Goal: Information Seeking & Learning: Learn about a topic

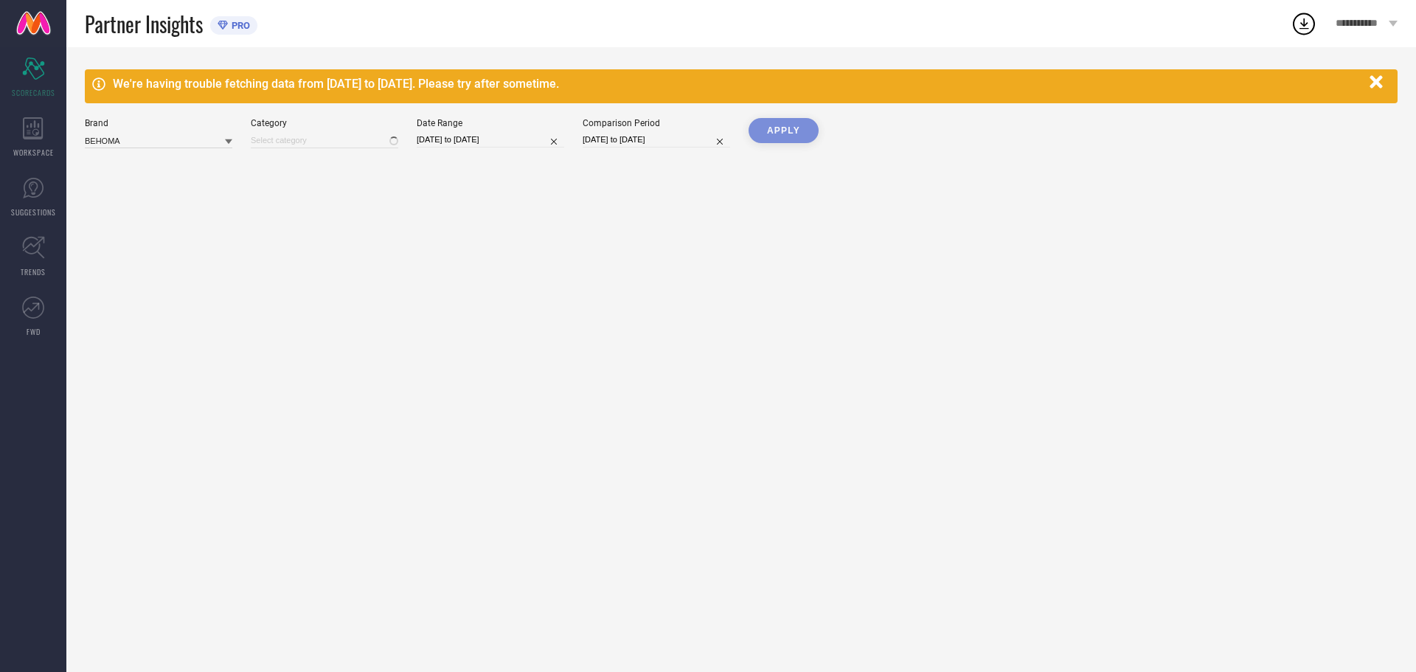
type input "All"
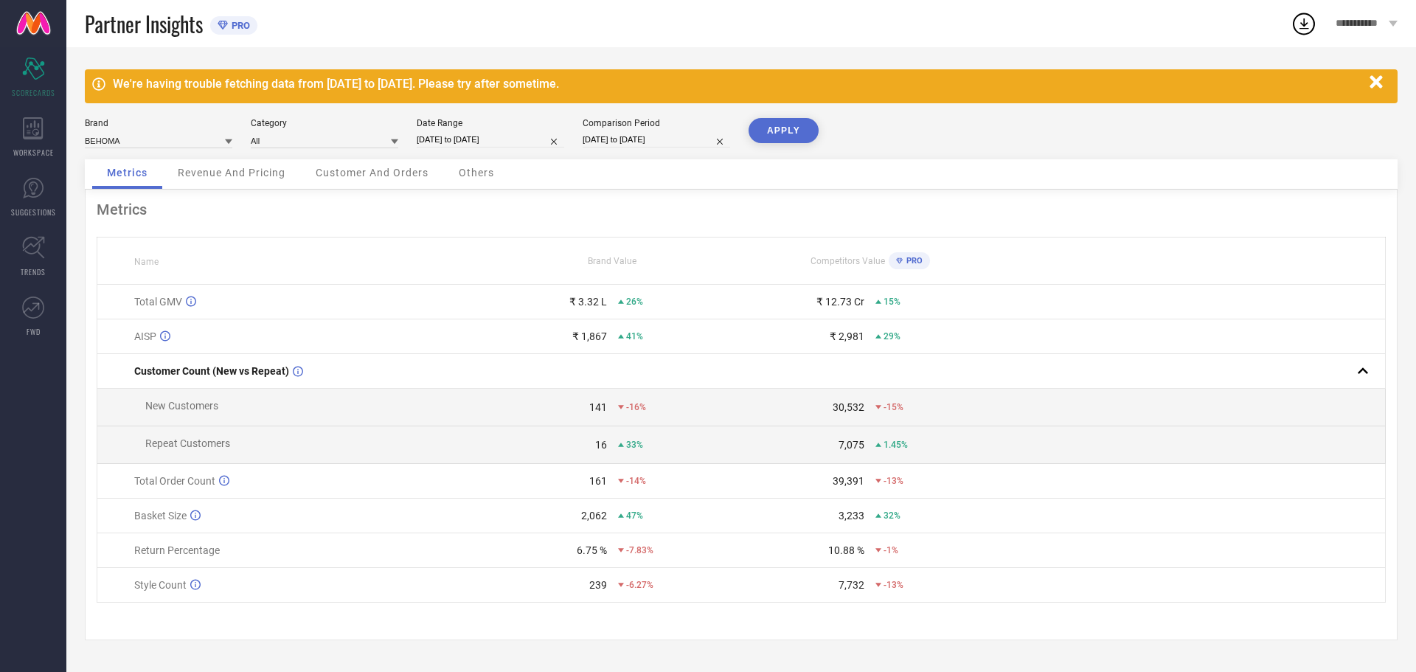
click at [1373, 77] on icon "button" at bounding box center [1377, 82] width 18 height 18
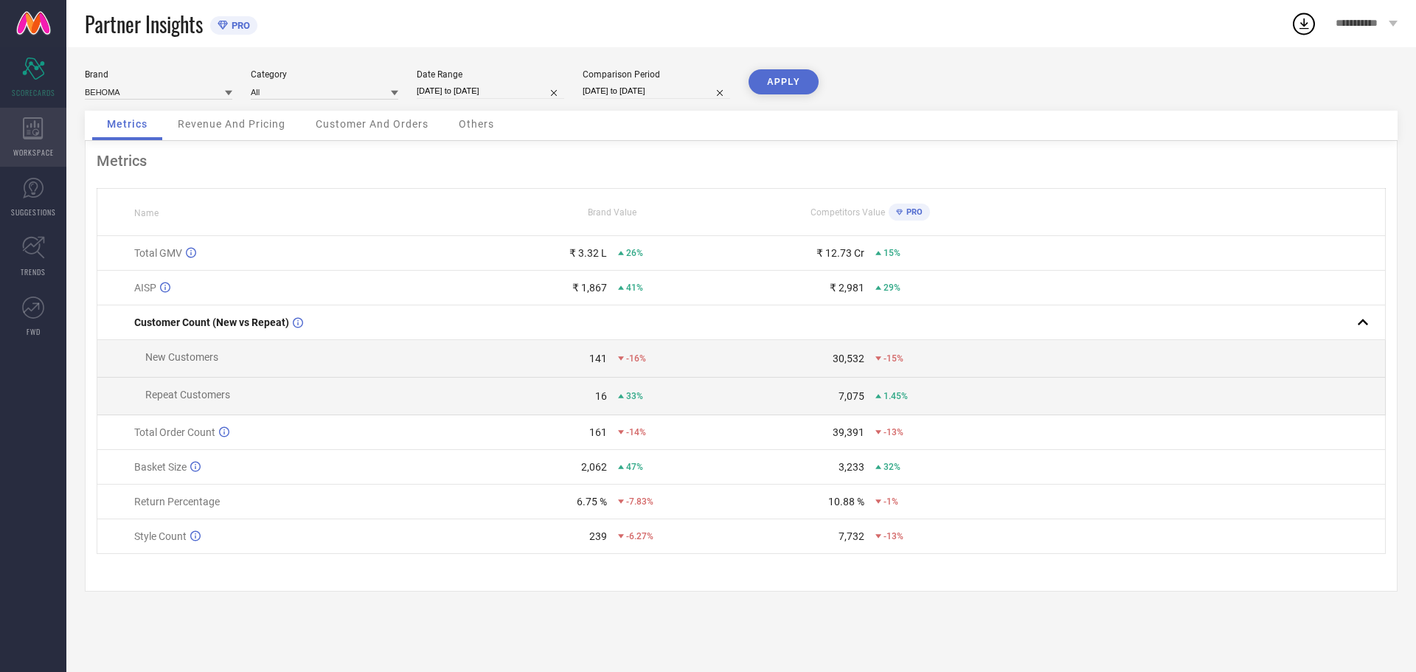
click at [10, 145] on div "WORKSPACE" at bounding box center [33, 137] width 66 height 59
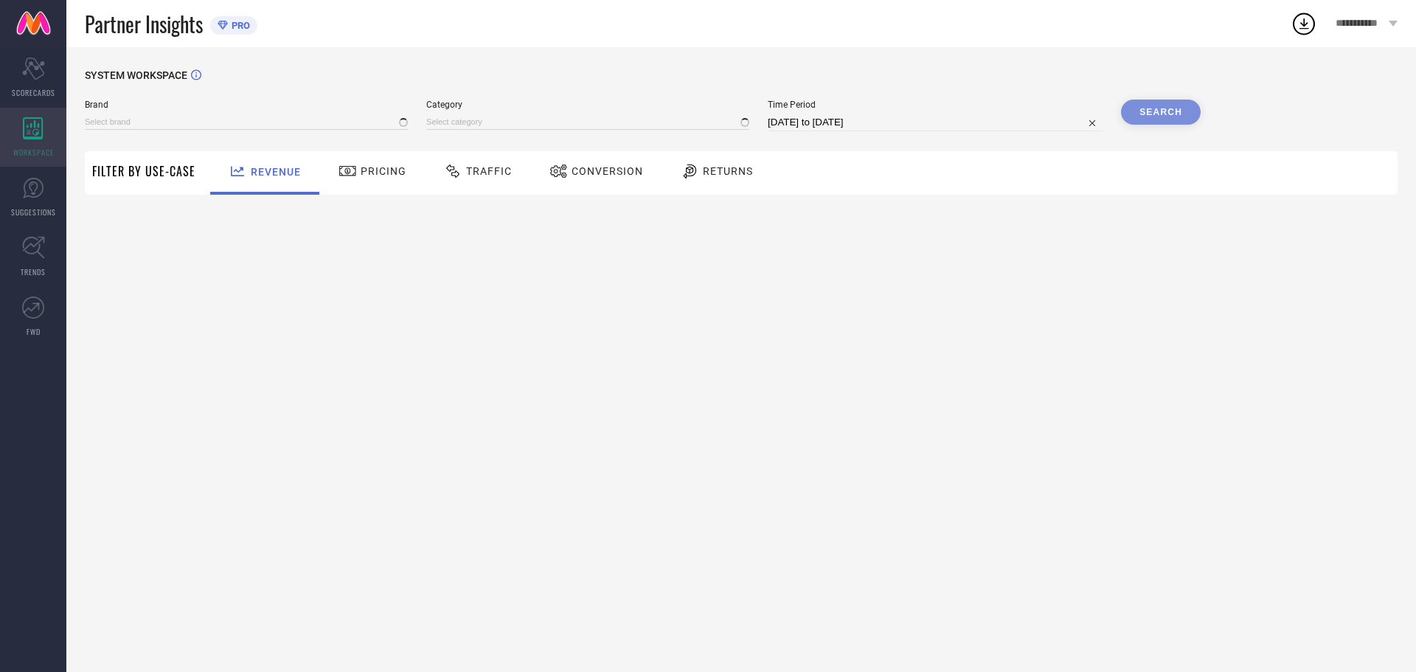
type input "BEHOMA"
type input "All"
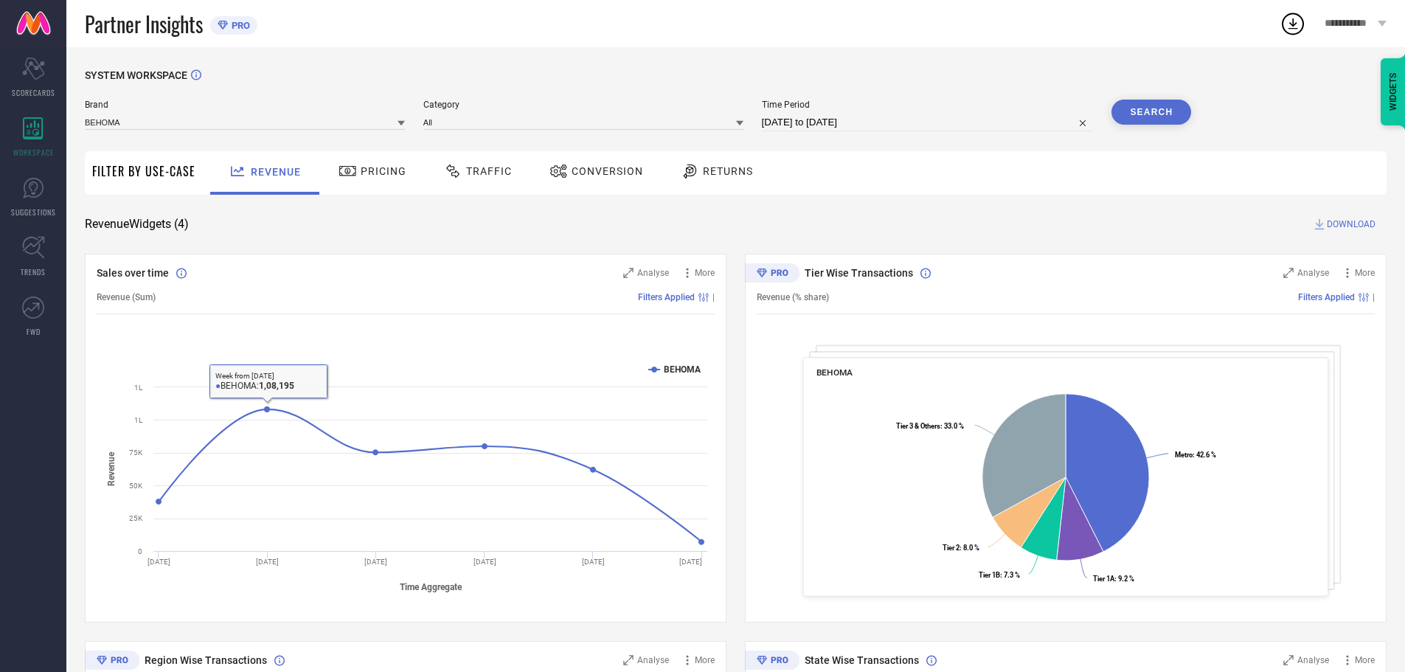
click at [381, 176] on span "Pricing" at bounding box center [384, 171] width 46 height 12
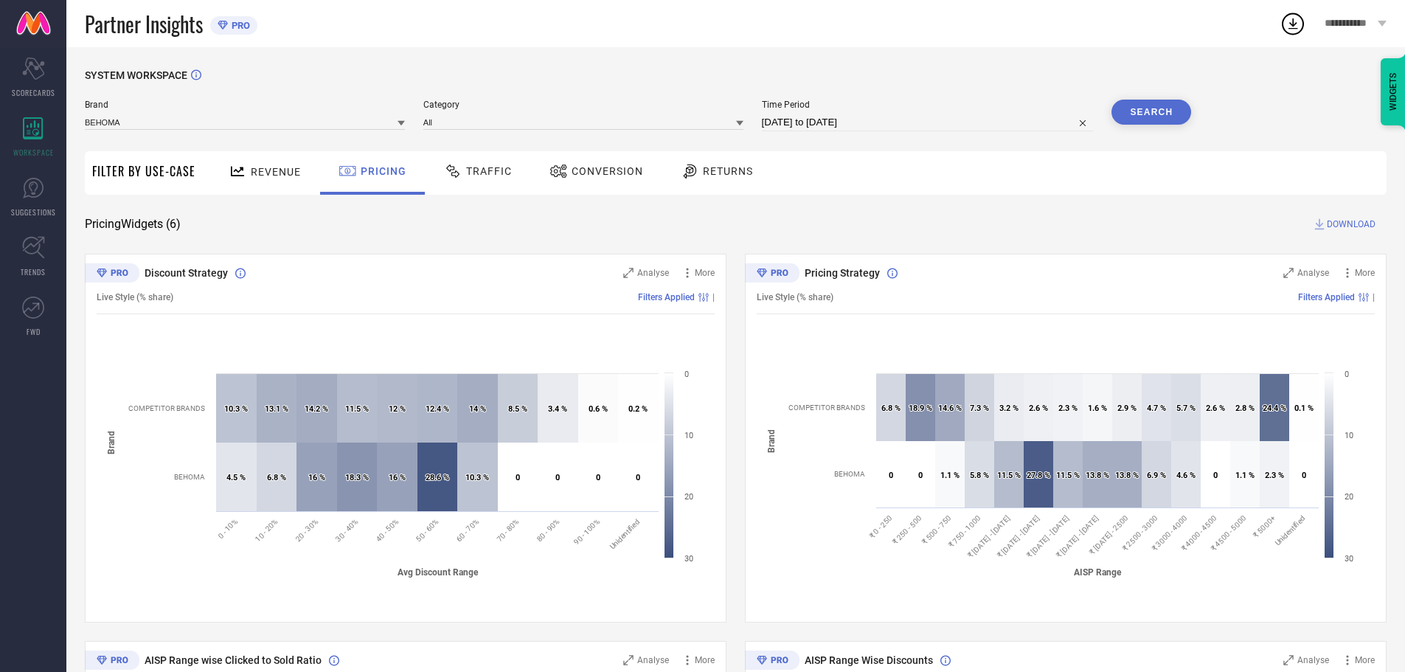
click at [492, 166] on span "Traffic" at bounding box center [489, 171] width 46 height 12
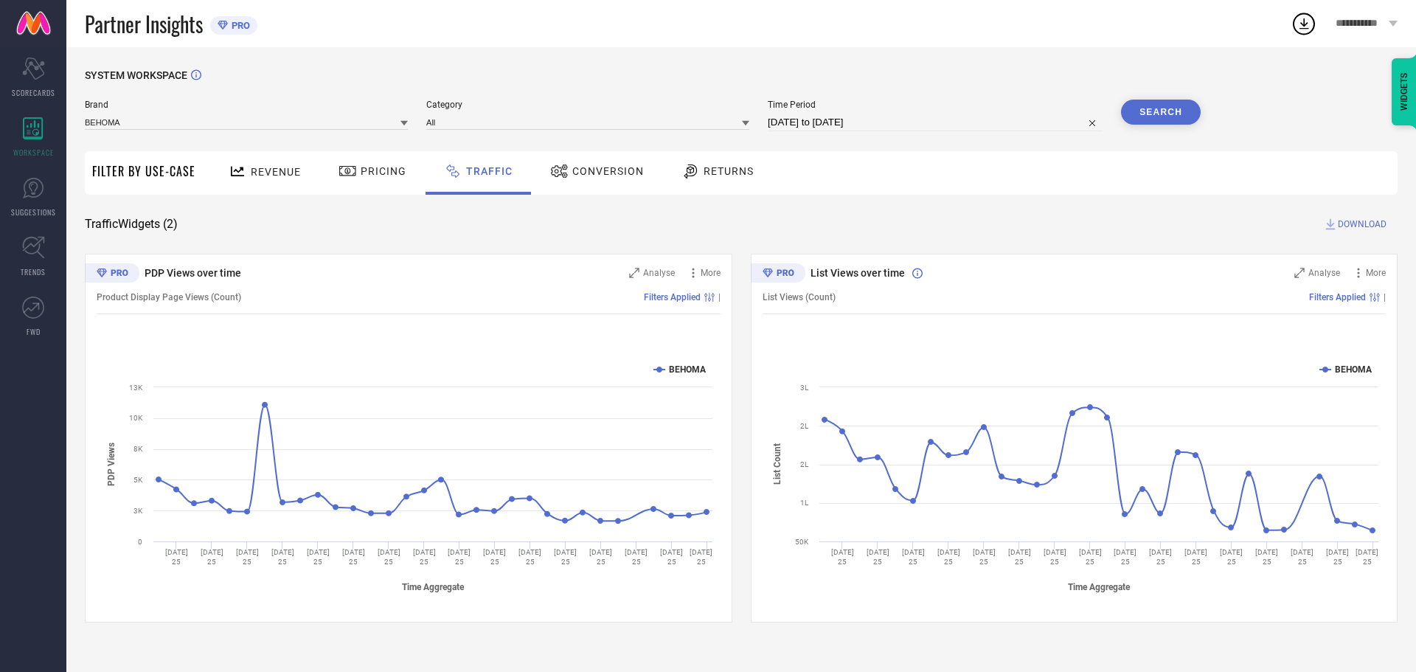
click at [586, 173] on span "Conversion" at bounding box center [608, 171] width 72 height 12
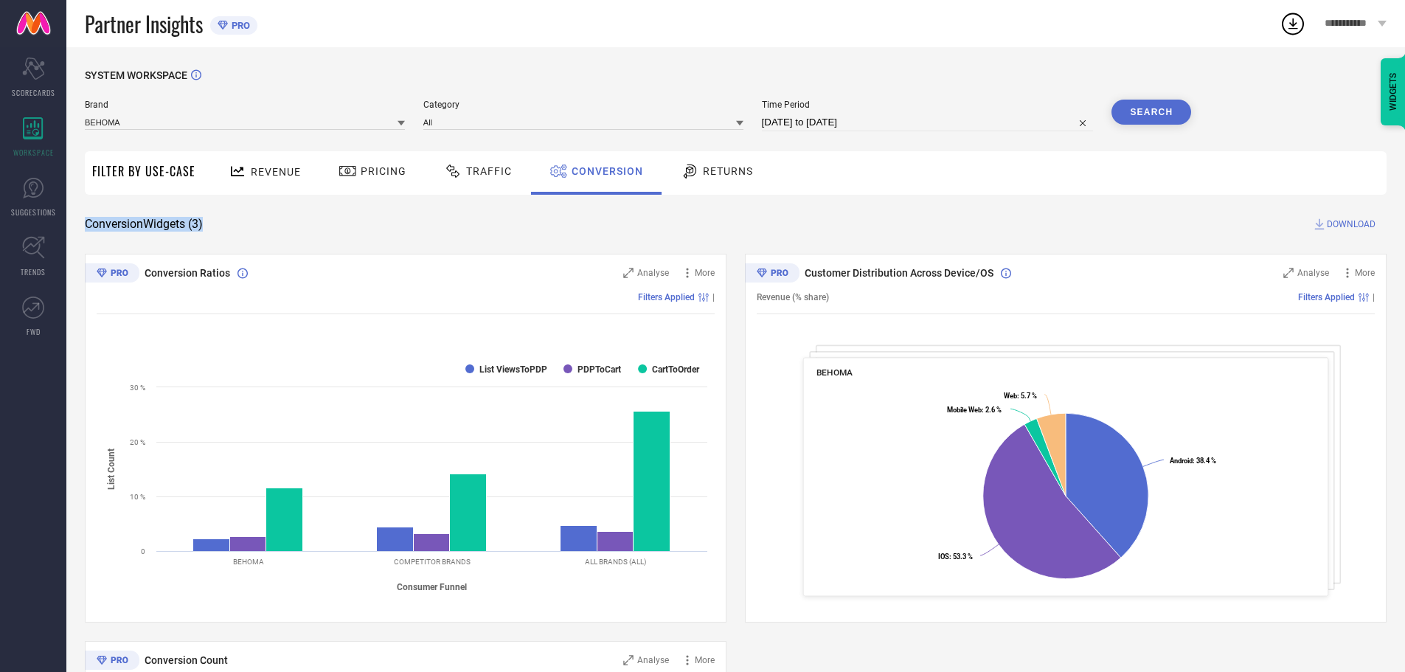
drag, startPoint x: 209, startPoint y: 223, endPoint x: 85, endPoint y: 226, distance: 124.7
click at [85, 226] on div "Conversion Widgets ( 3 ) DOWNLOAD" at bounding box center [736, 224] width 1302 height 15
click at [709, 181] on div "Returns" at bounding box center [717, 171] width 80 height 25
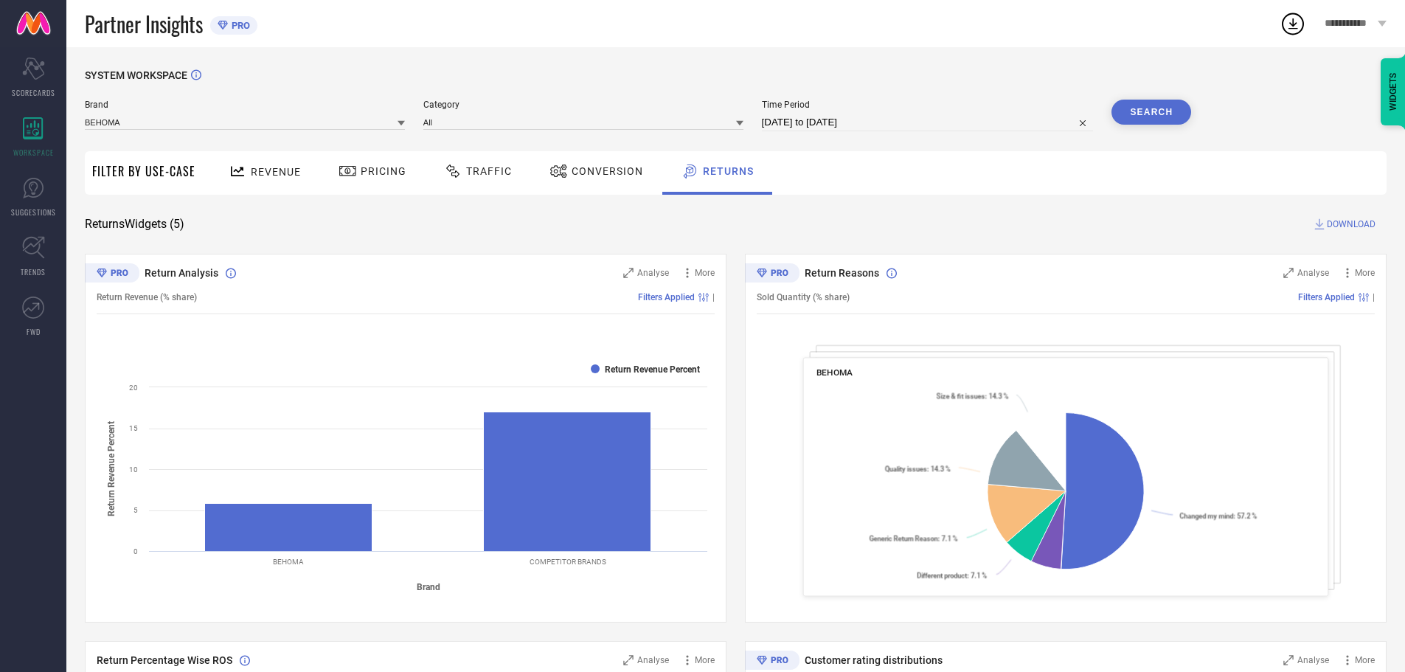
click at [614, 170] on span "Conversion" at bounding box center [608, 171] width 72 height 12
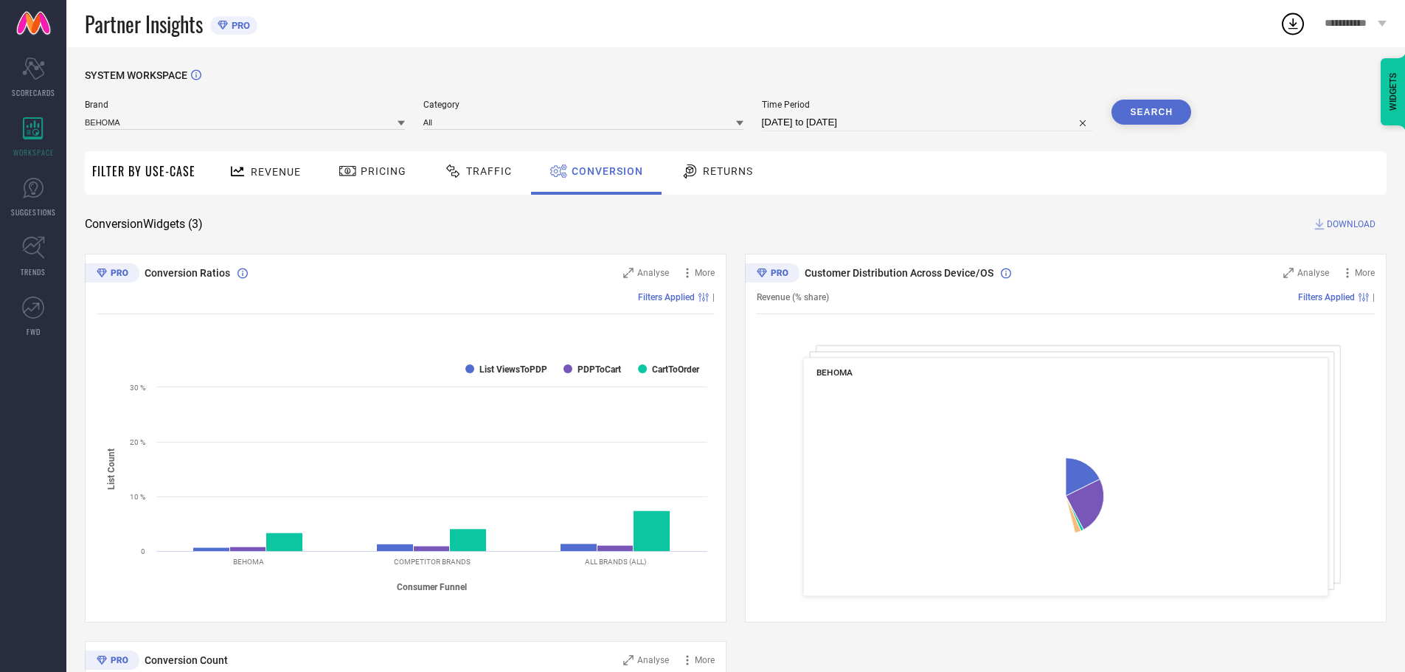
click at [500, 174] on span "Traffic" at bounding box center [489, 171] width 46 height 12
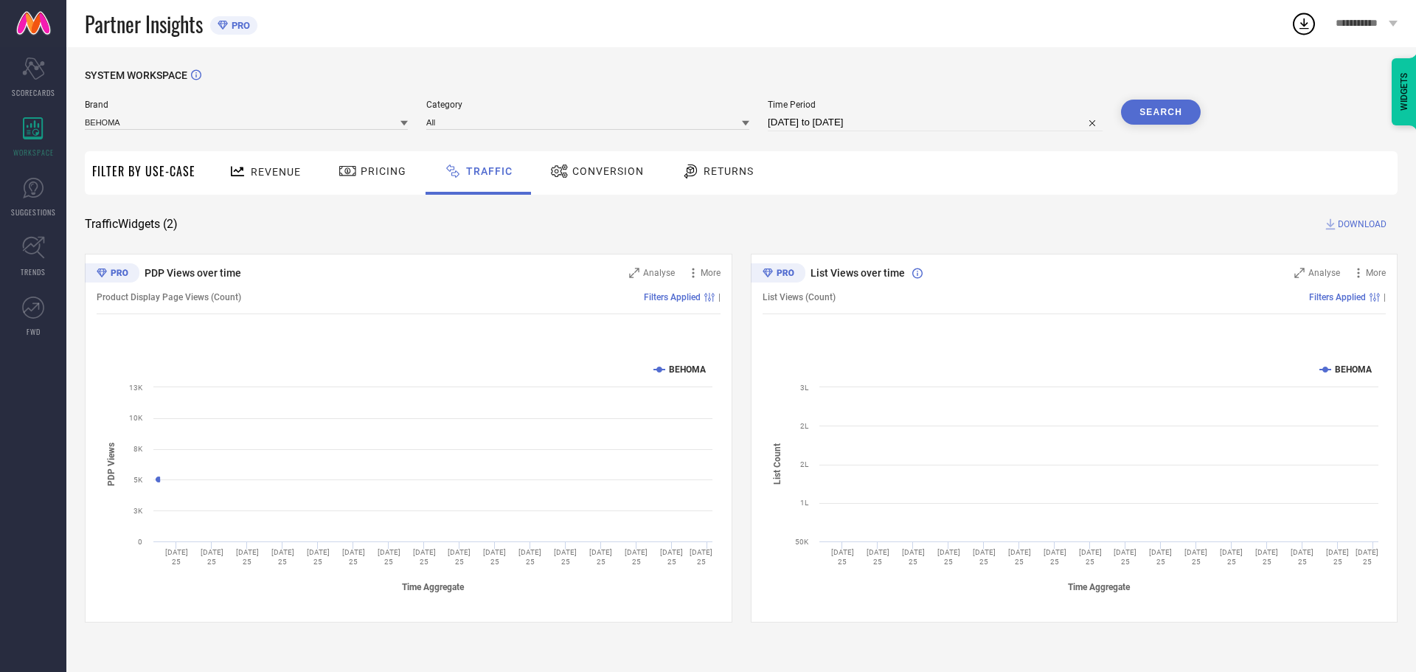
click at [387, 173] on span "Pricing" at bounding box center [384, 171] width 46 height 12
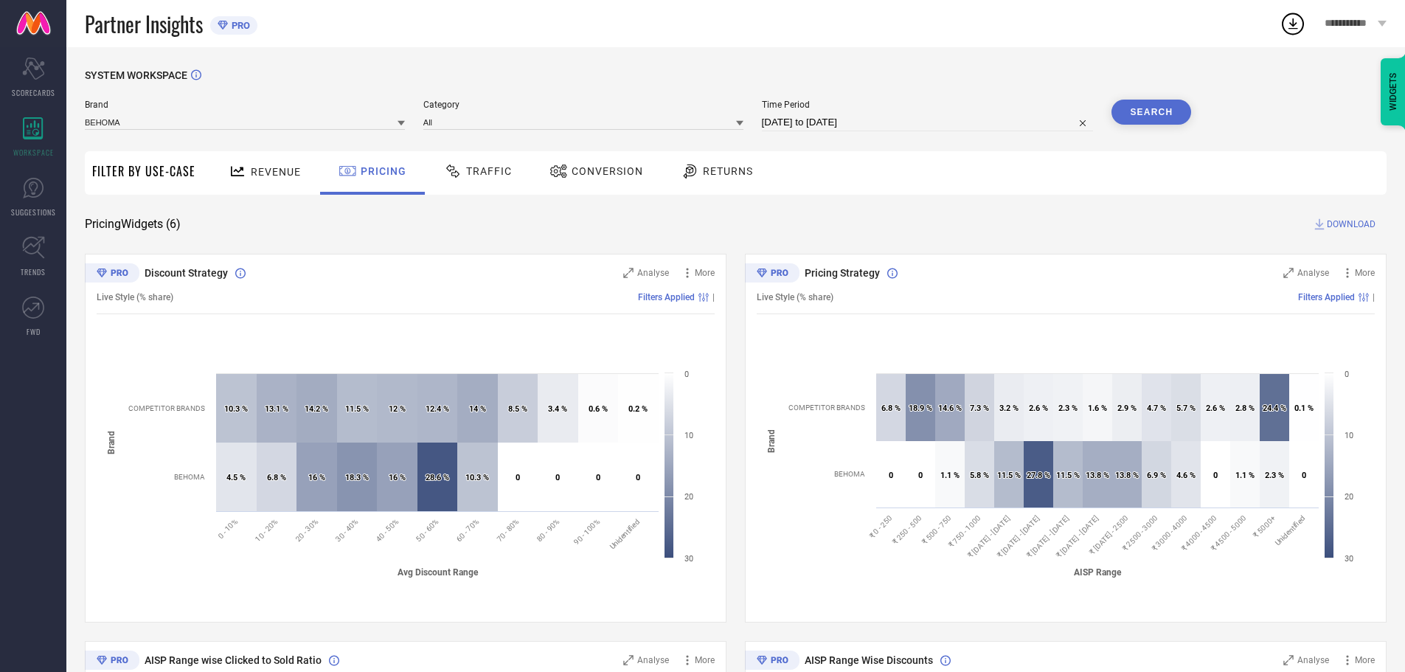
click at [276, 178] on span "Revenue" at bounding box center [276, 172] width 50 height 12
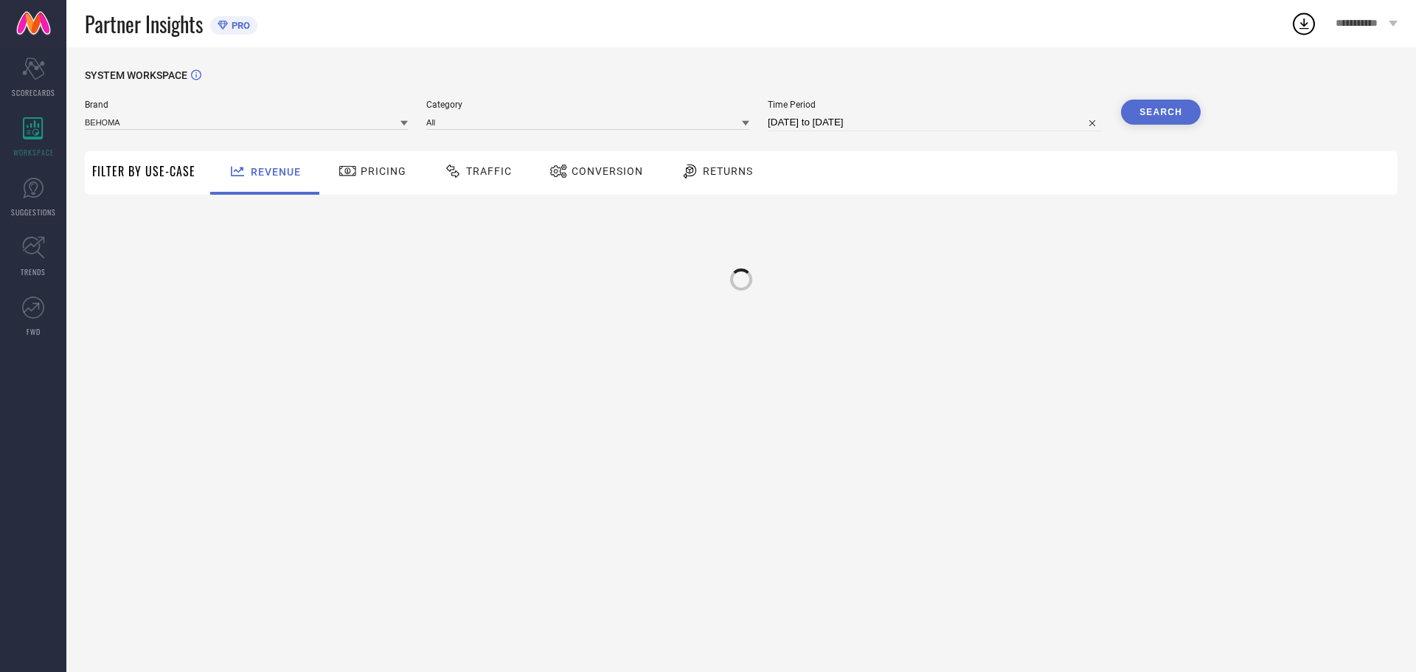
click at [155, 176] on span "Filter By Use-Case" at bounding box center [143, 171] width 103 height 18
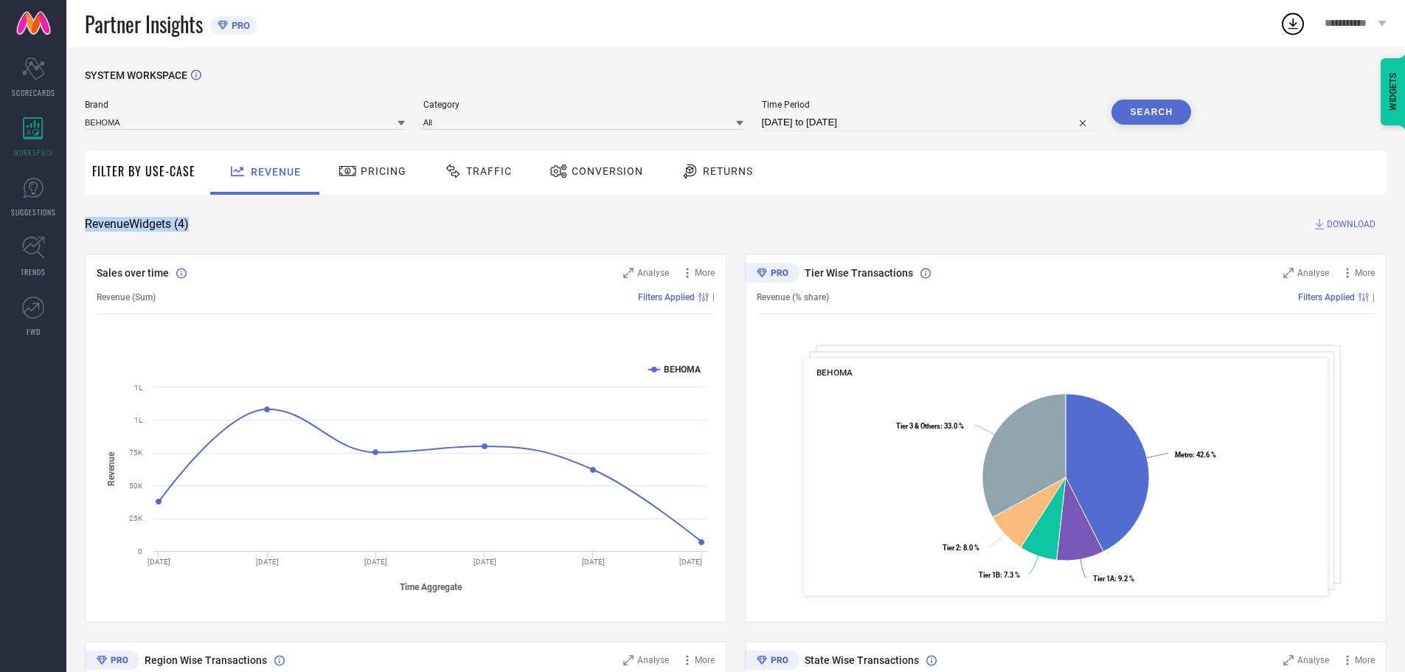
drag, startPoint x: 203, startPoint y: 228, endPoint x: 87, endPoint y: 231, distance: 115.8
click at [87, 231] on div "Revenue Widgets ( 4 ) DOWNLOAD" at bounding box center [736, 224] width 1302 height 15
click at [12, 174] on link "SUGGESTIONS" at bounding box center [33, 196] width 66 height 59
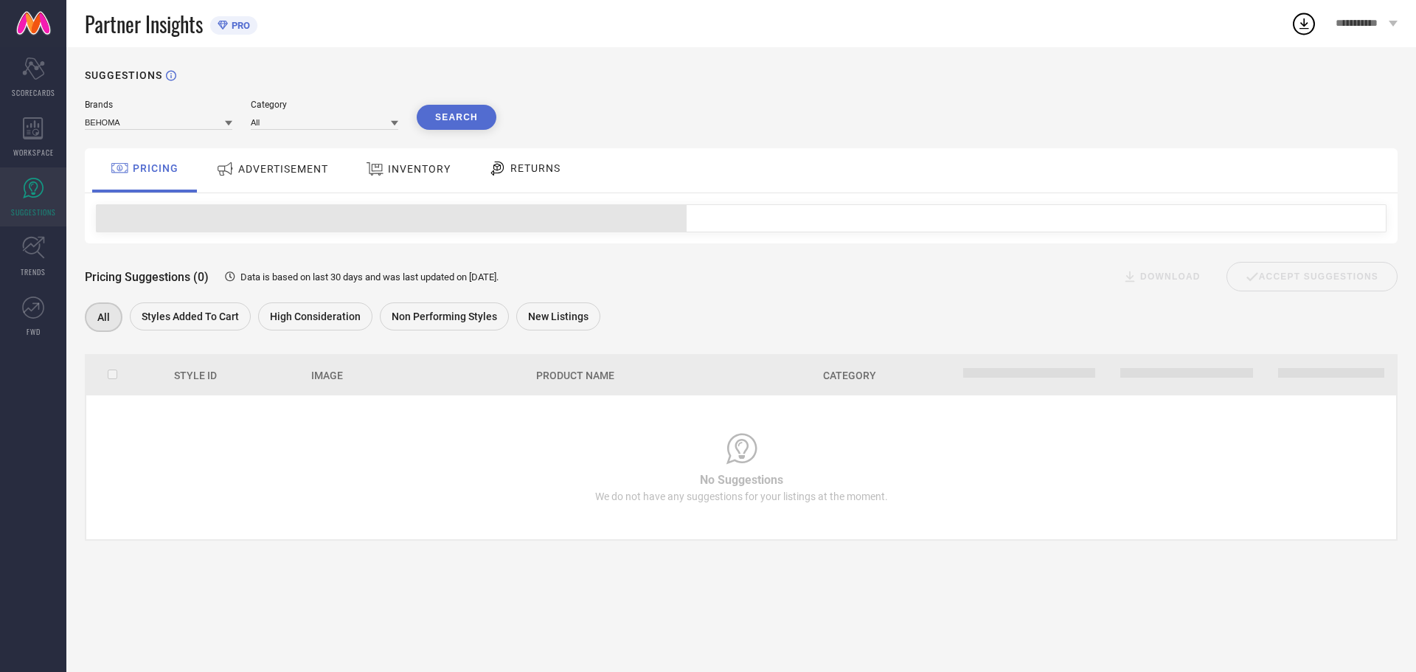
click at [232, 179] on div "ADVERTISEMENT" at bounding box center [271, 169] width 119 height 27
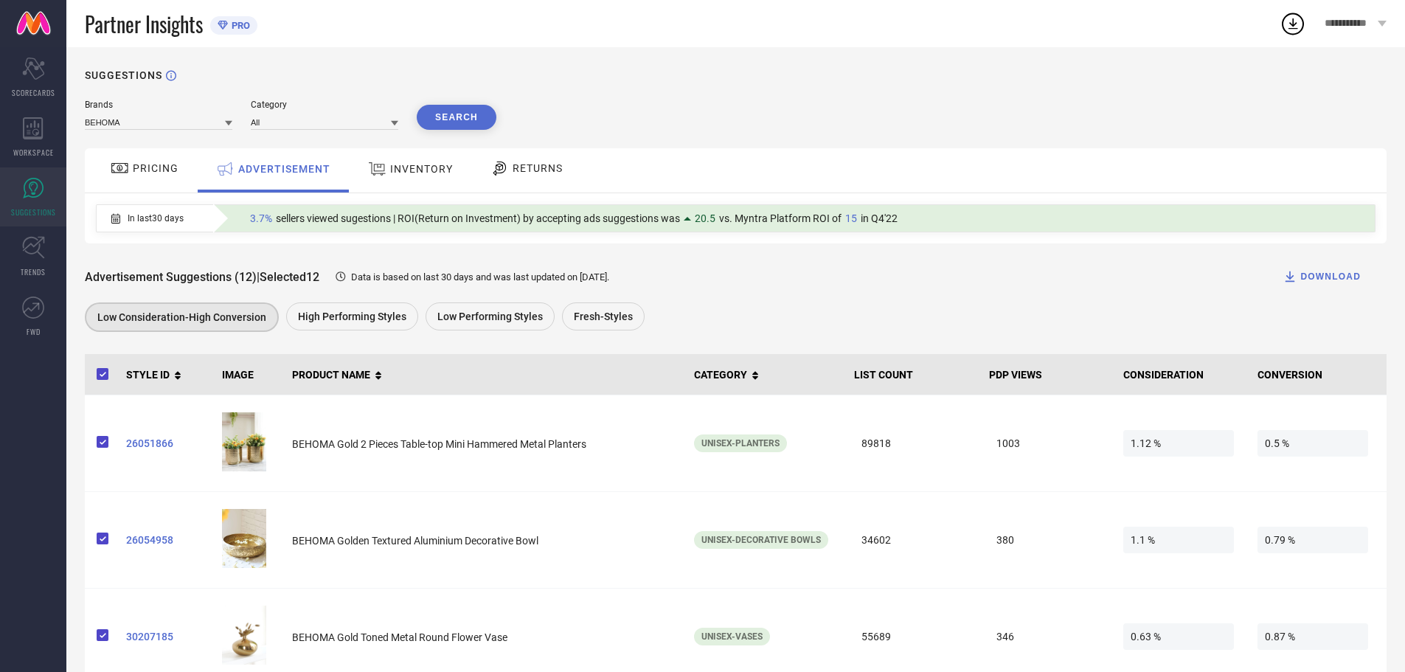
click at [136, 167] on span "PRICING" at bounding box center [156, 168] width 46 height 12
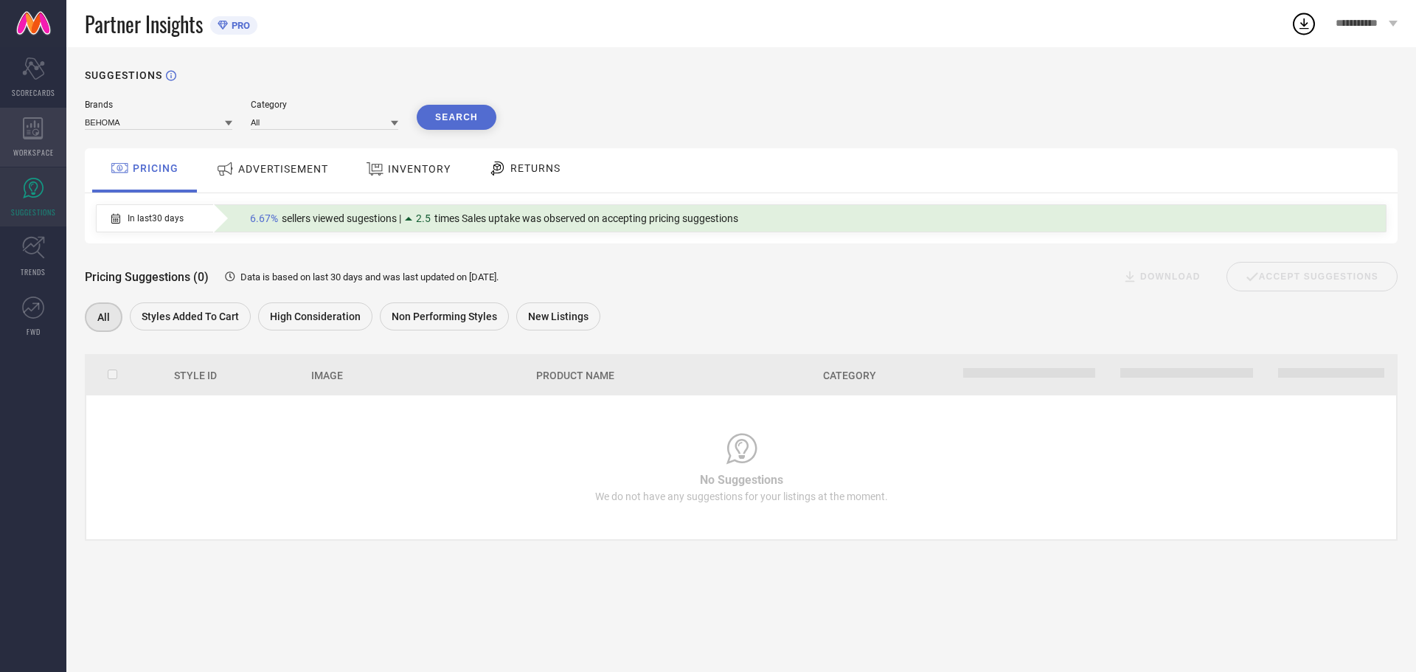
click at [30, 149] on span "WORKSPACE" at bounding box center [33, 152] width 41 height 11
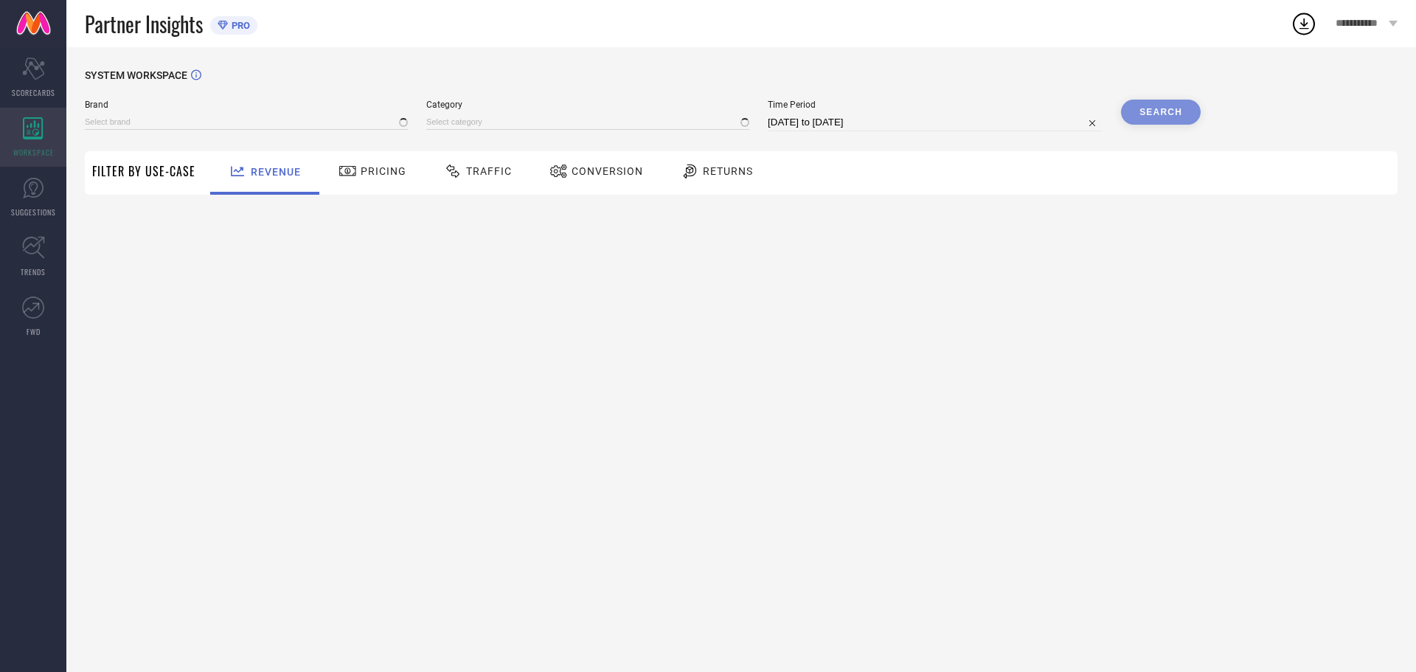
type input "BEHOMA"
type input "All"
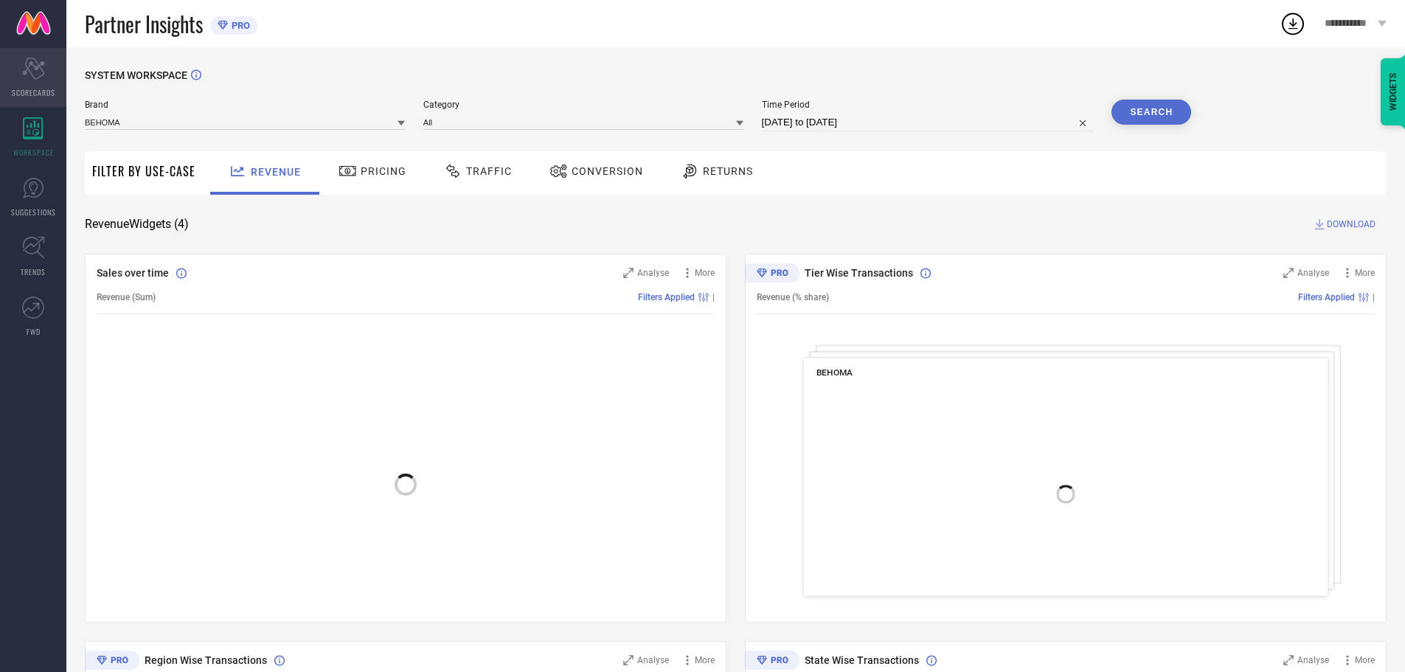
click at [44, 86] on div "Scorecard SCORECARDS" at bounding box center [33, 77] width 66 height 59
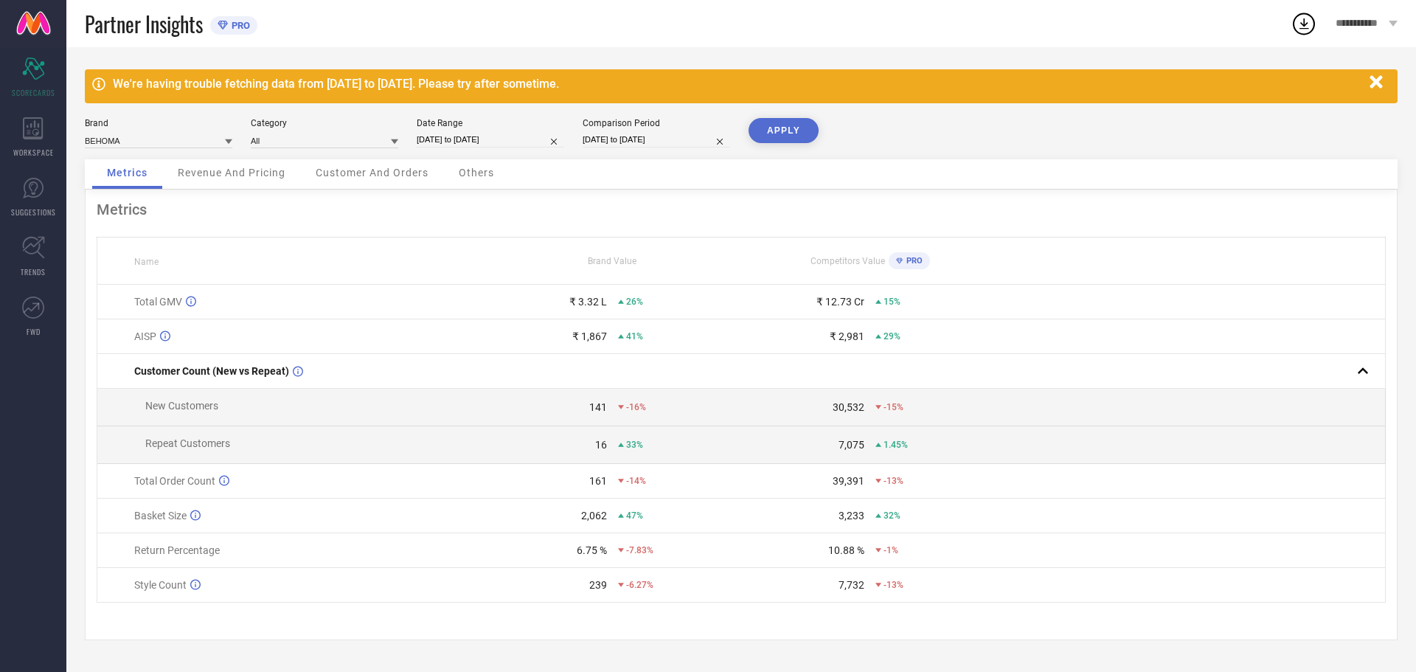
drag, startPoint x: 115, startPoint y: 84, endPoint x: 662, endPoint y: 93, distance: 547.4
click at [662, 93] on div "We're having trouble fetching data from [DATE] to [DATE]. Please try after some…" at bounding box center [741, 86] width 1313 height 34
click at [665, 91] on div "We're having trouble fetching data from [DATE] to [DATE]. Please try after some…" at bounding box center [741, 86] width 1313 height 34
drag, startPoint x: 611, startPoint y: 90, endPoint x: 116, endPoint y: 97, distance: 495.0
click at [116, 97] on div "We're having trouble fetching data from [DATE] to [DATE]. Please try after some…" at bounding box center [741, 86] width 1313 height 34
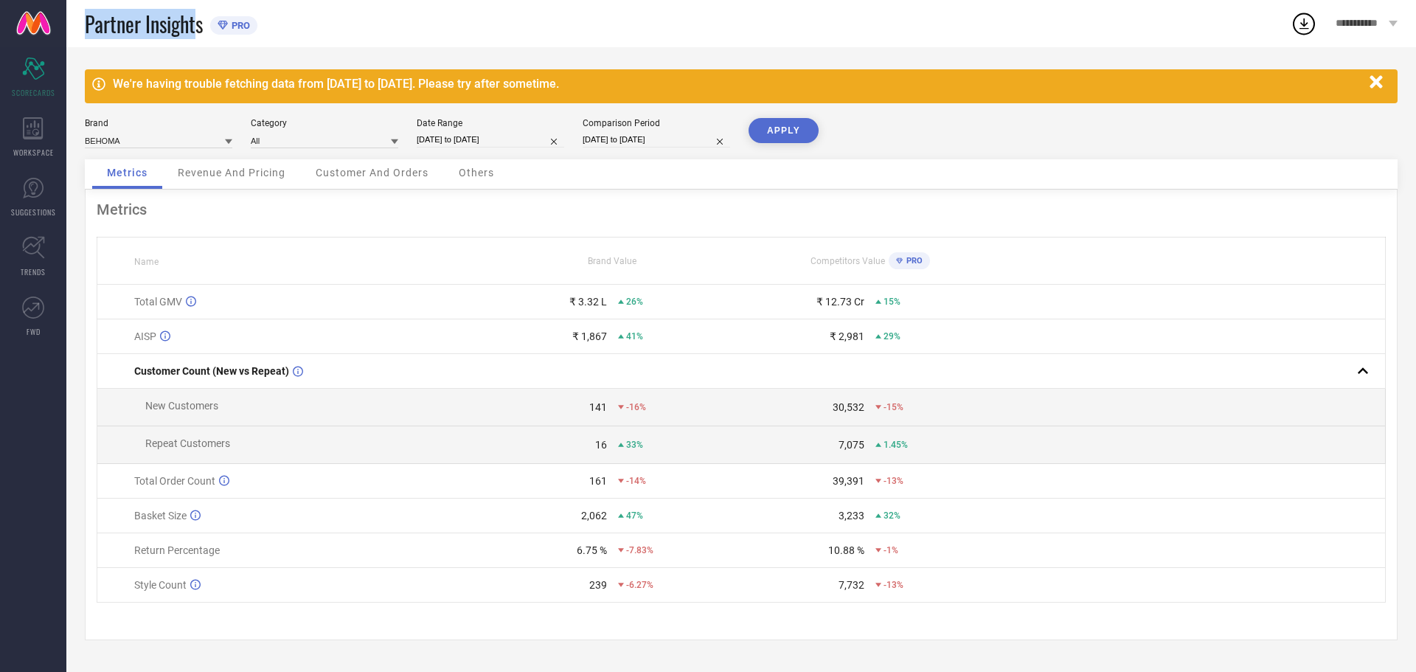
drag, startPoint x: 89, startPoint y: 27, endPoint x: 198, endPoint y: 32, distance: 110.0
click at [198, 32] on span "Partner Insights" at bounding box center [144, 24] width 118 height 30
drag, startPoint x: 116, startPoint y: 83, endPoint x: 666, endPoint y: 94, distance: 550.3
click at [666, 94] on div "We're having trouble fetching data from [DATE] to [DATE]. Please try after some…" at bounding box center [741, 86] width 1313 height 34
click at [185, 167] on span "Revenue And Pricing" at bounding box center [232, 173] width 108 height 12
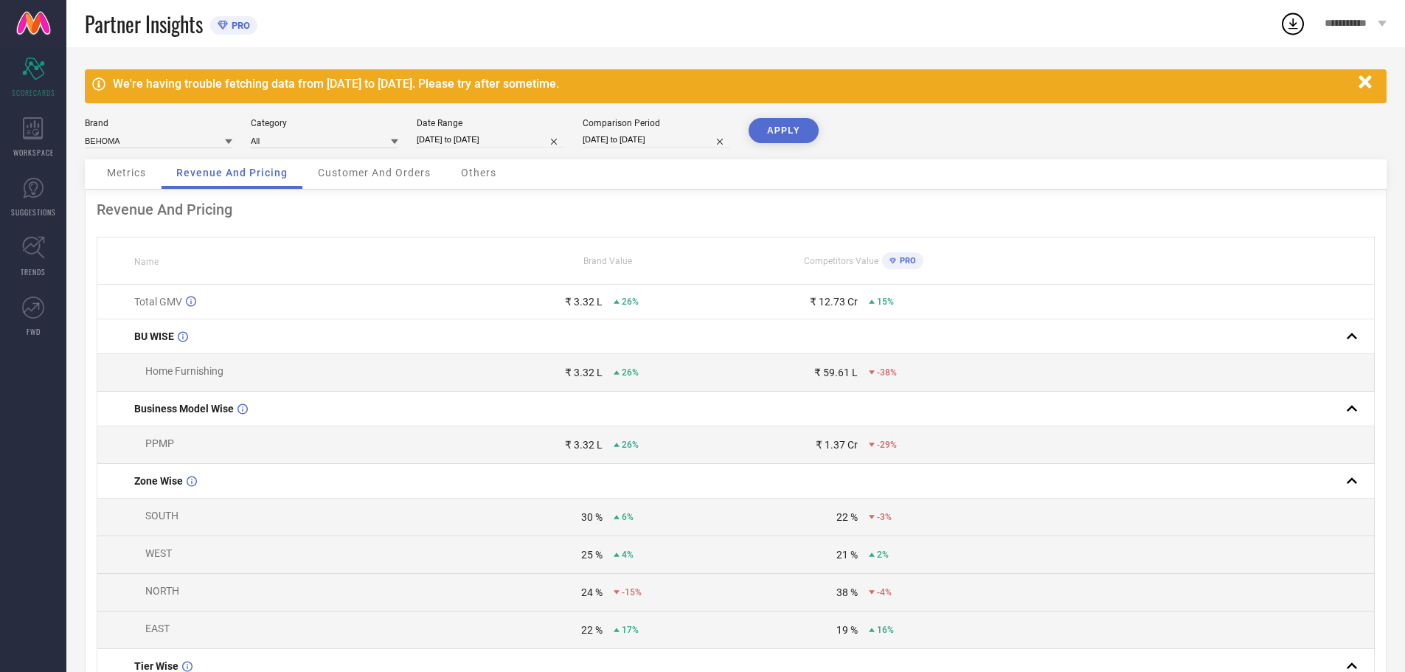
click at [476, 178] on span "Others" at bounding box center [478, 173] width 35 height 12
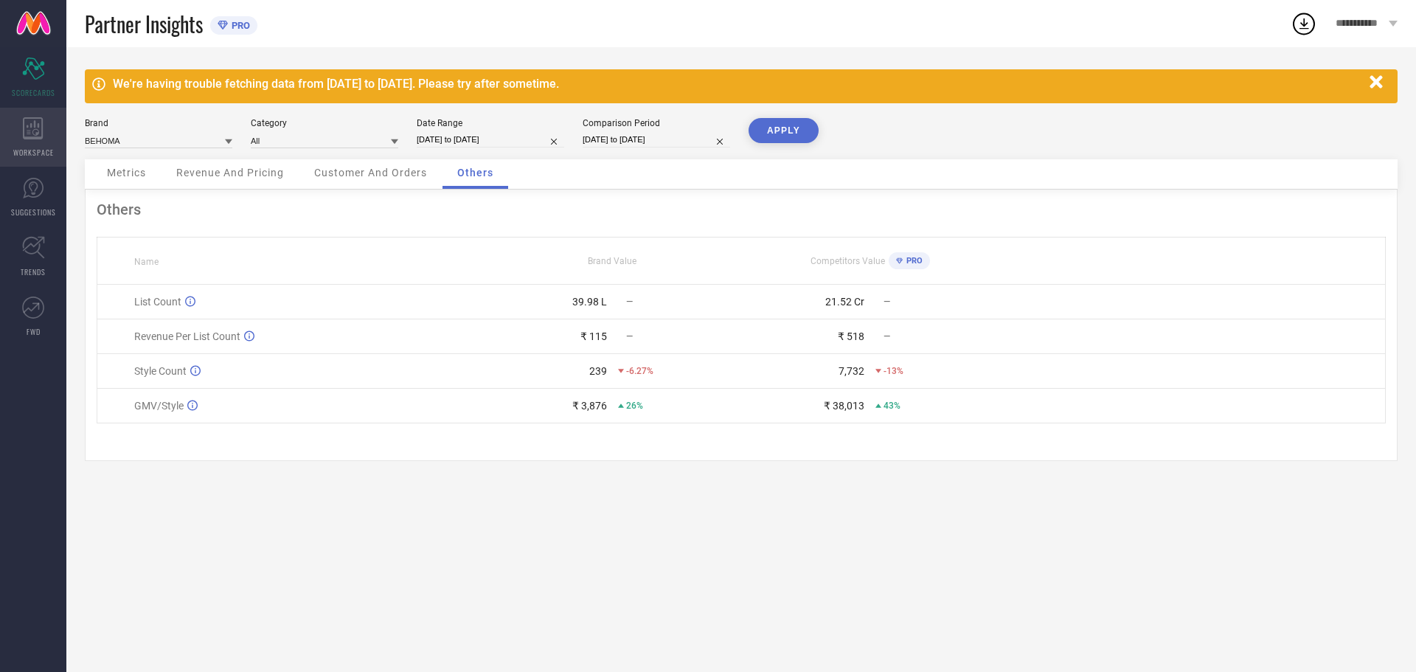
click at [30, 126] on icon at bounding box center [33, 128] width 20 height 22
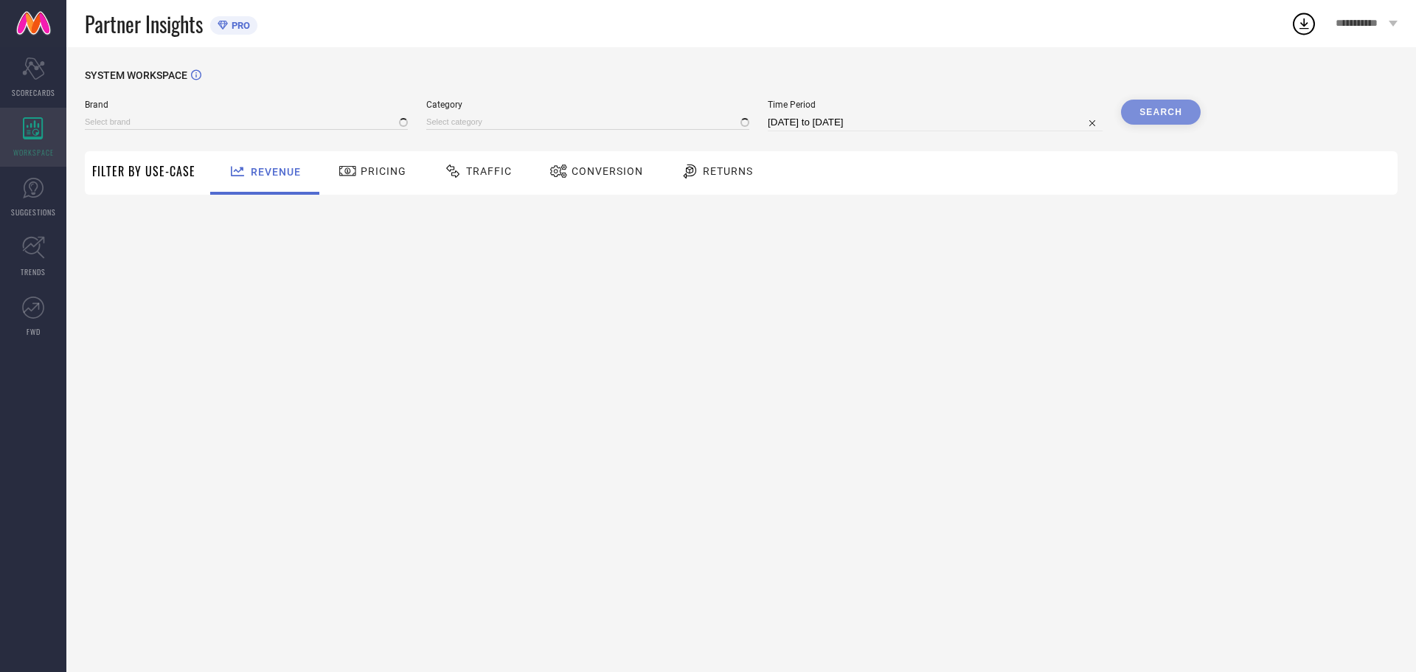
type input "BEHOMA"
type input "All"
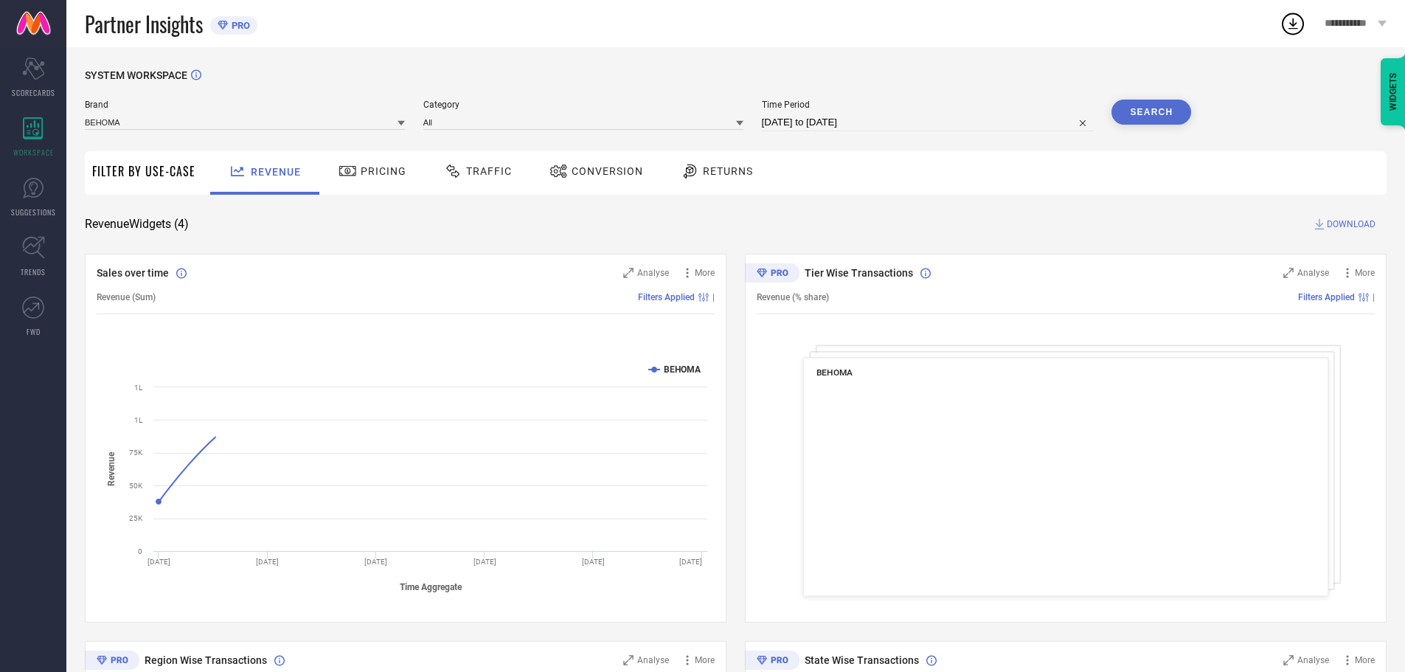
click at [147, 174] on span "Filter By Use-Case" at bounding box center [143, 171] width 103 height 18
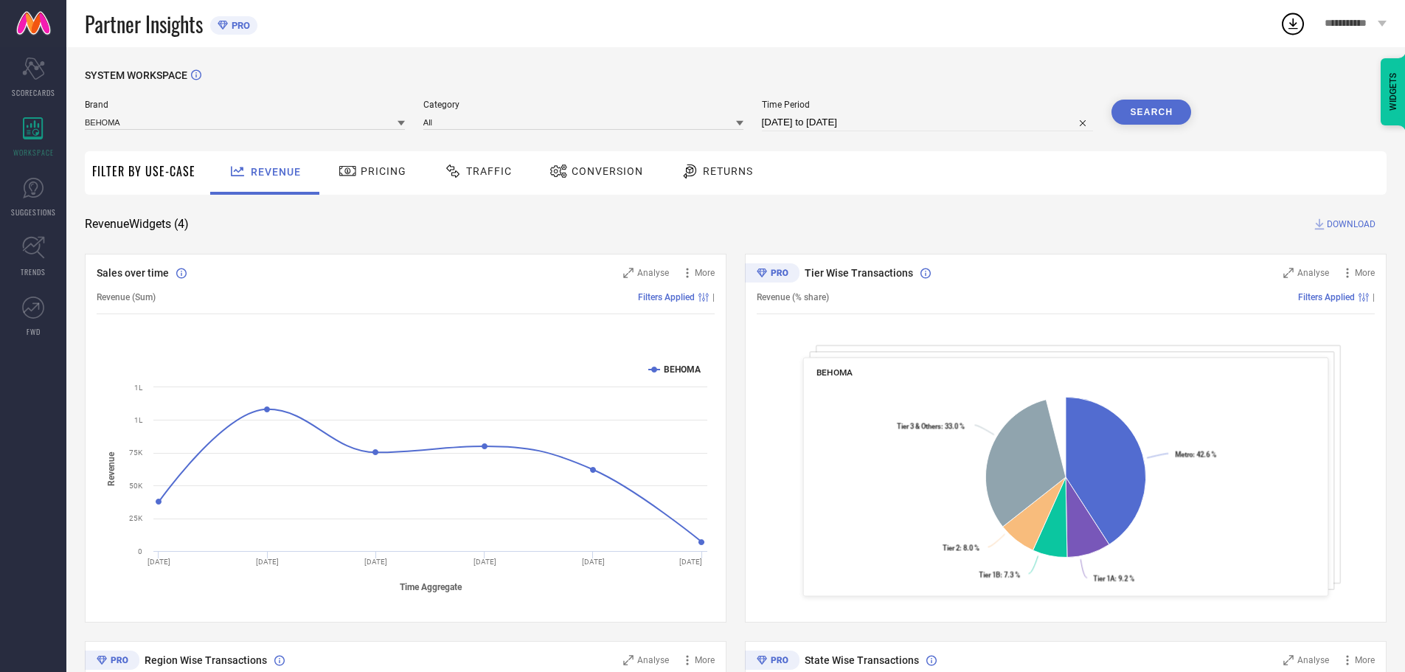
click at [385, 175] on span "Pricing" at bounding box center [384, 171] width 46 height 12
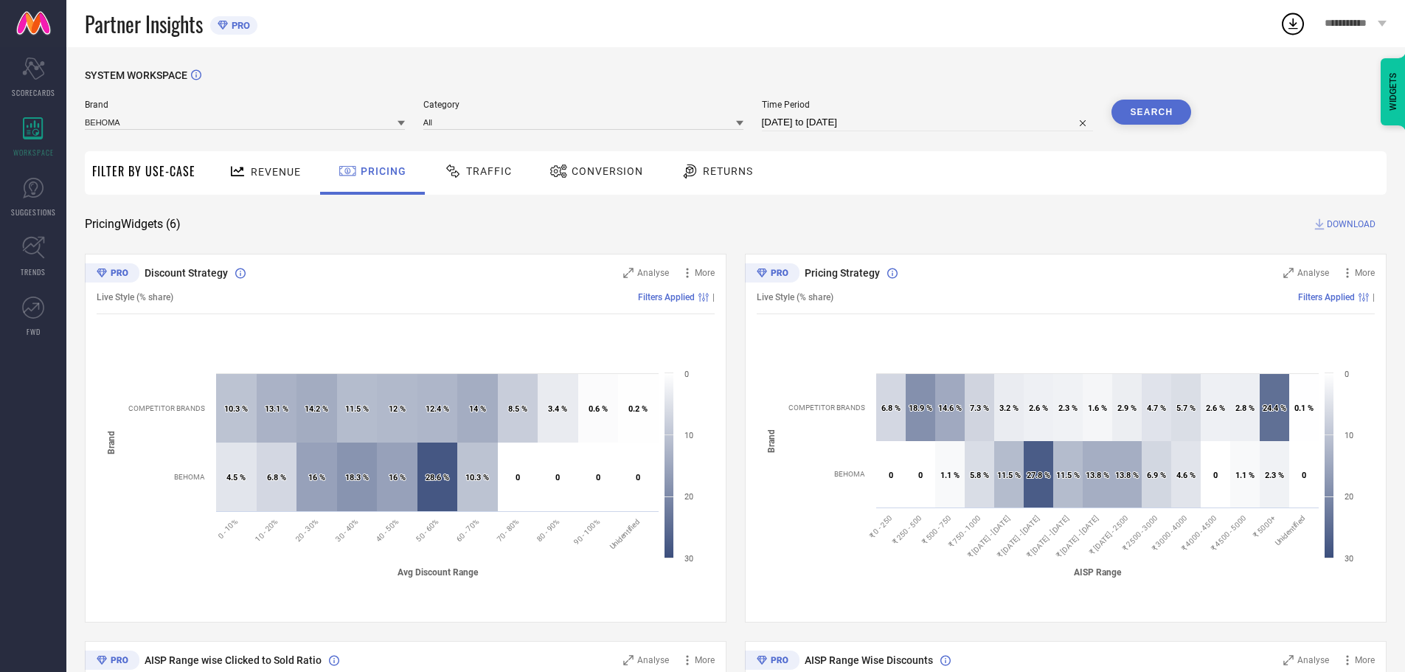
click at [483, 174] on span "Traffic" at bounding box center [489, 171] width 46 height 12
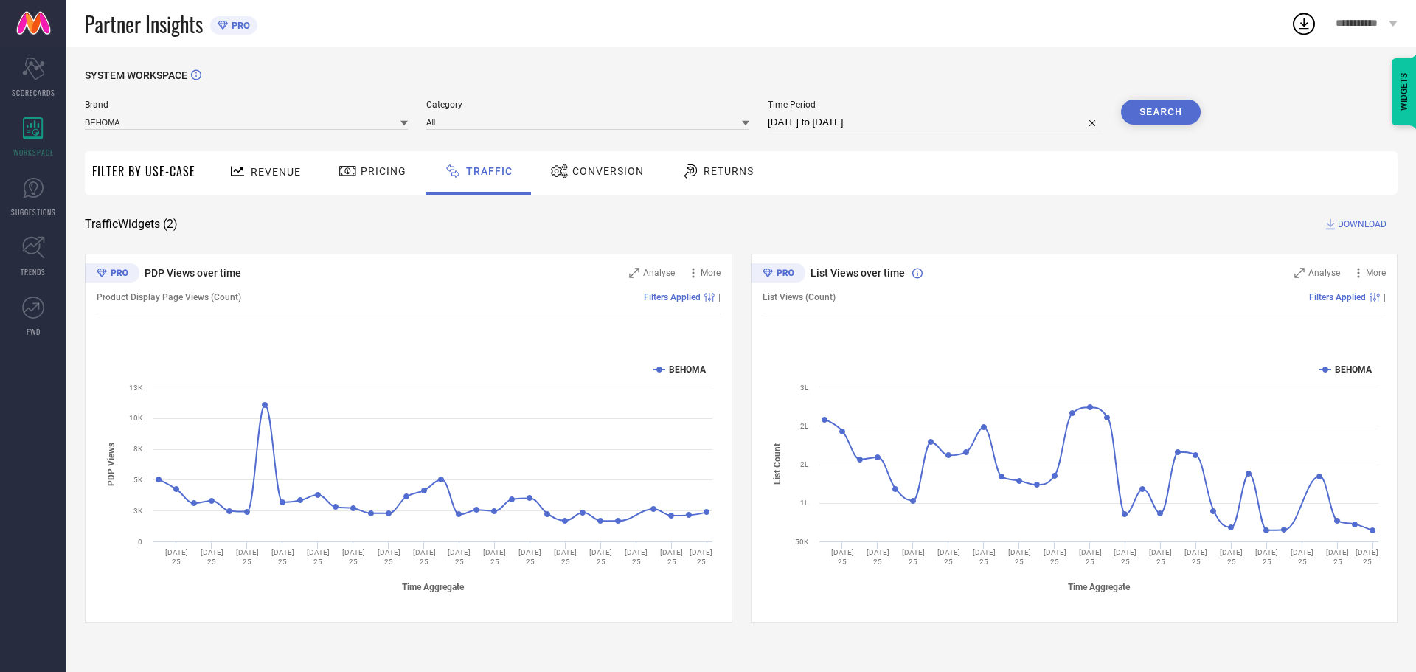
click at [617, 209] on div "SYSTEM WORKSPACE Brand BEHOMA Category All Time Period [DATE] to [DATE] Search …" at bounding box center [741, 345] width 1313 height 553
click at [609, 181] on div "Conversion" at bounding box center [597, 171] width 101 height 25
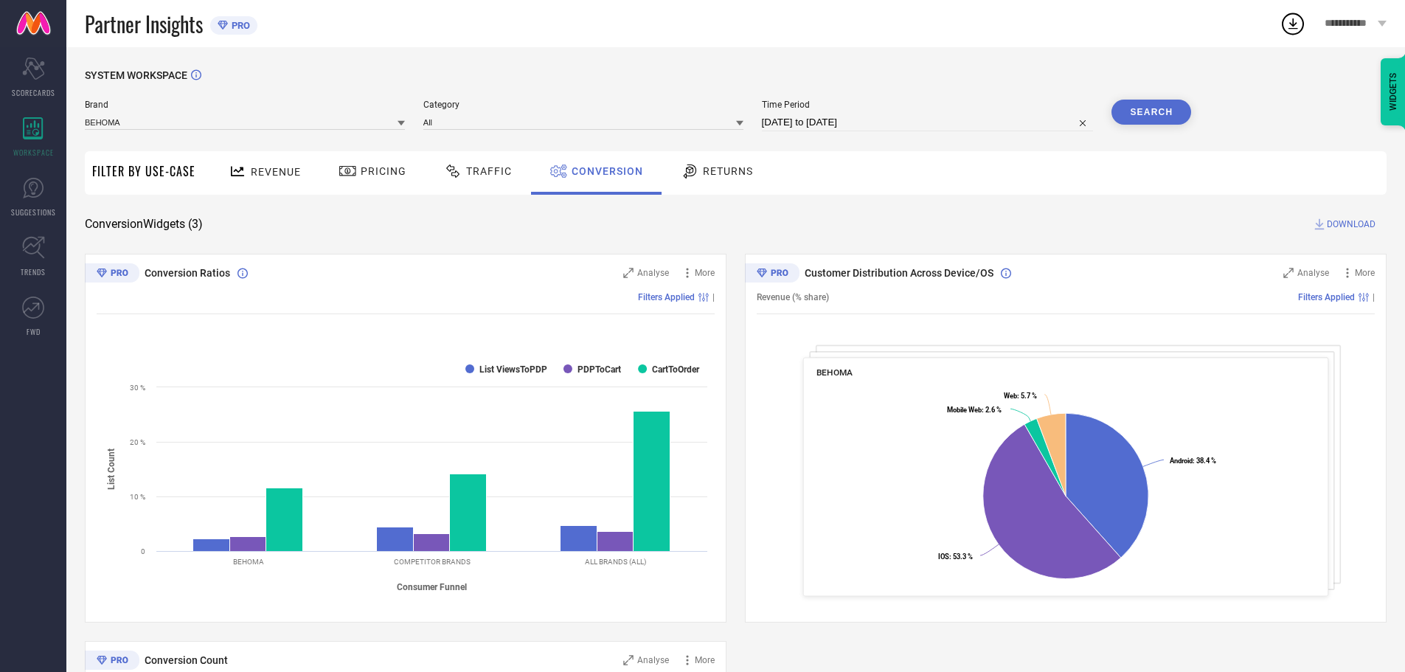
click at [707, 175] on span "Returns" at bounding box center [728, 171] width 50 height 12
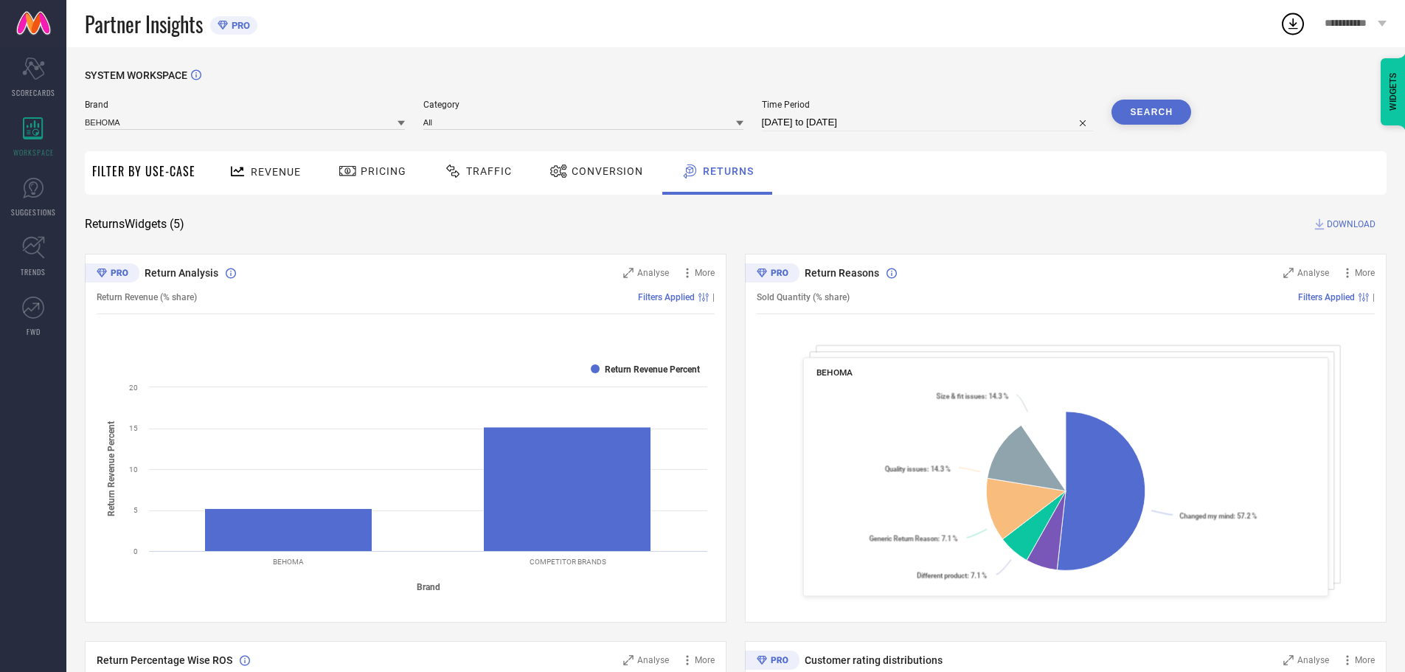
click at [609, 167] on span "Conversion" at bounding box center [608, 171] width 72 height 12
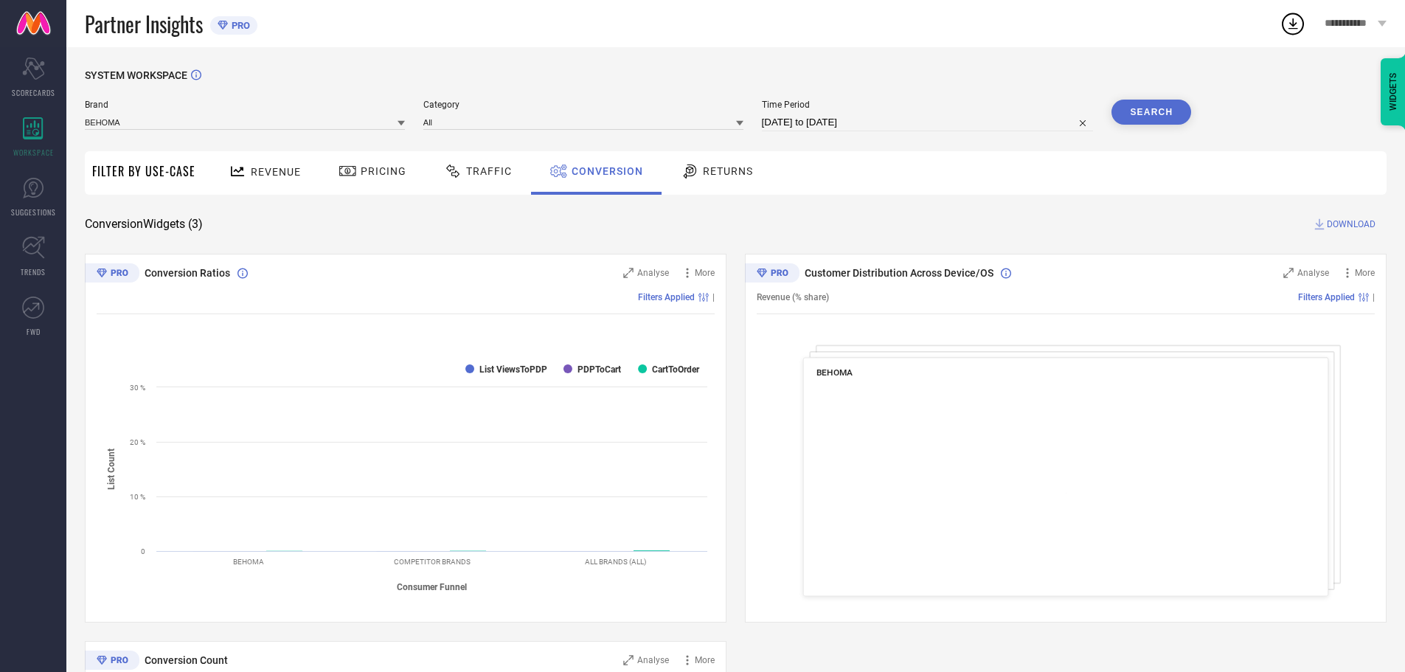
click at [470, 173] on span "Traffic" at bounding box center [489, 171] width 46 height 12
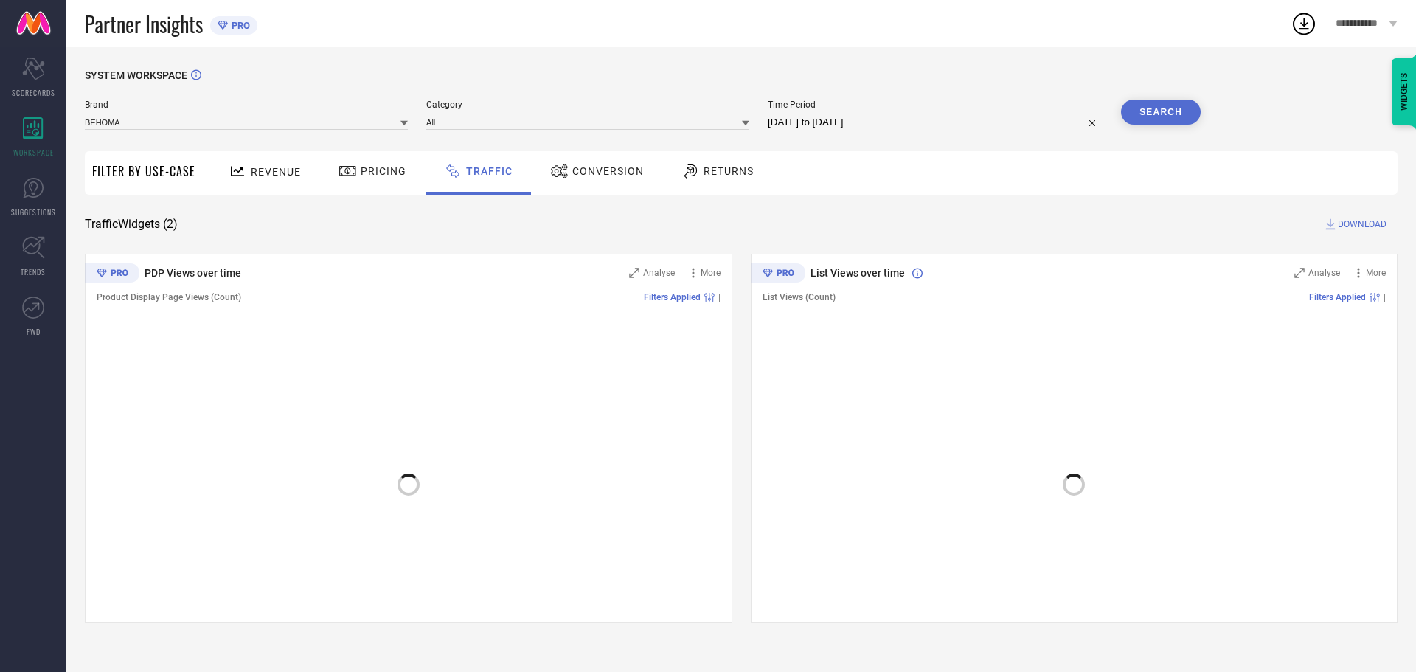
click at [384, 175] on span "Pricing" at bounding box center [384, 171] width 46 height 12
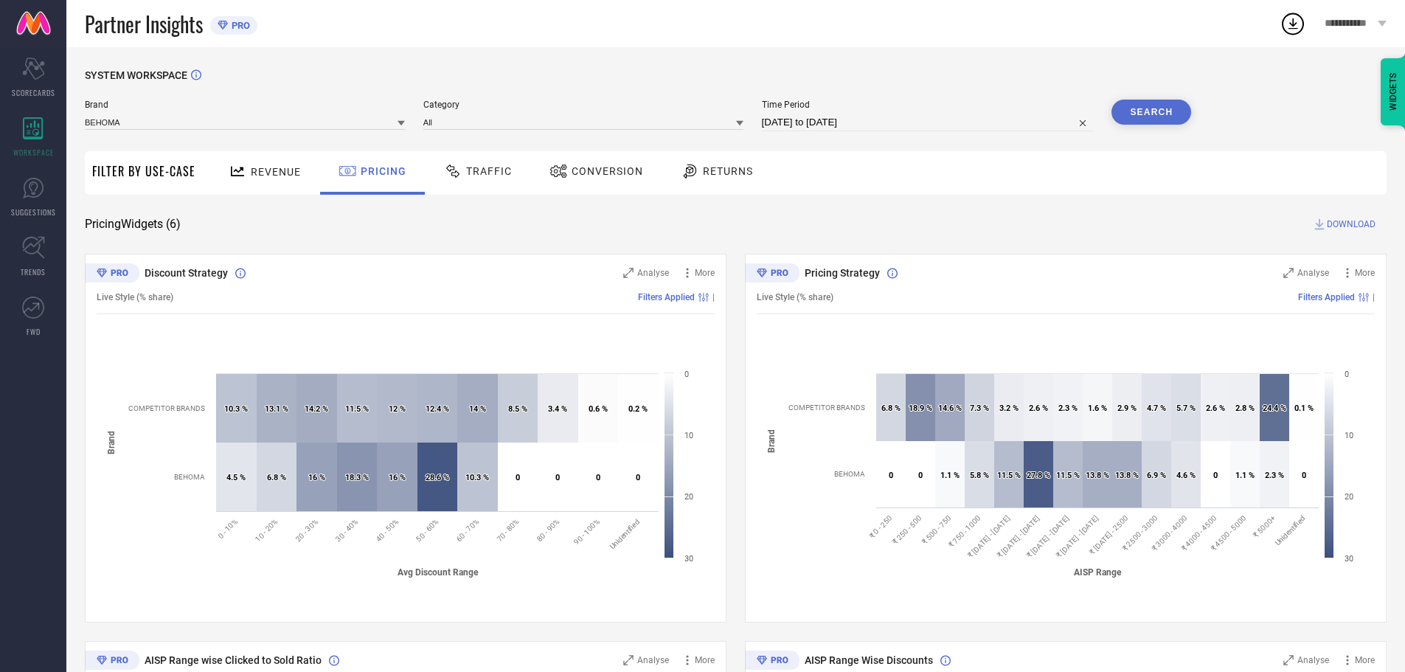
click at [264, 178] on div "Revenue" at bounding box center [265, 172] width 80 height 26
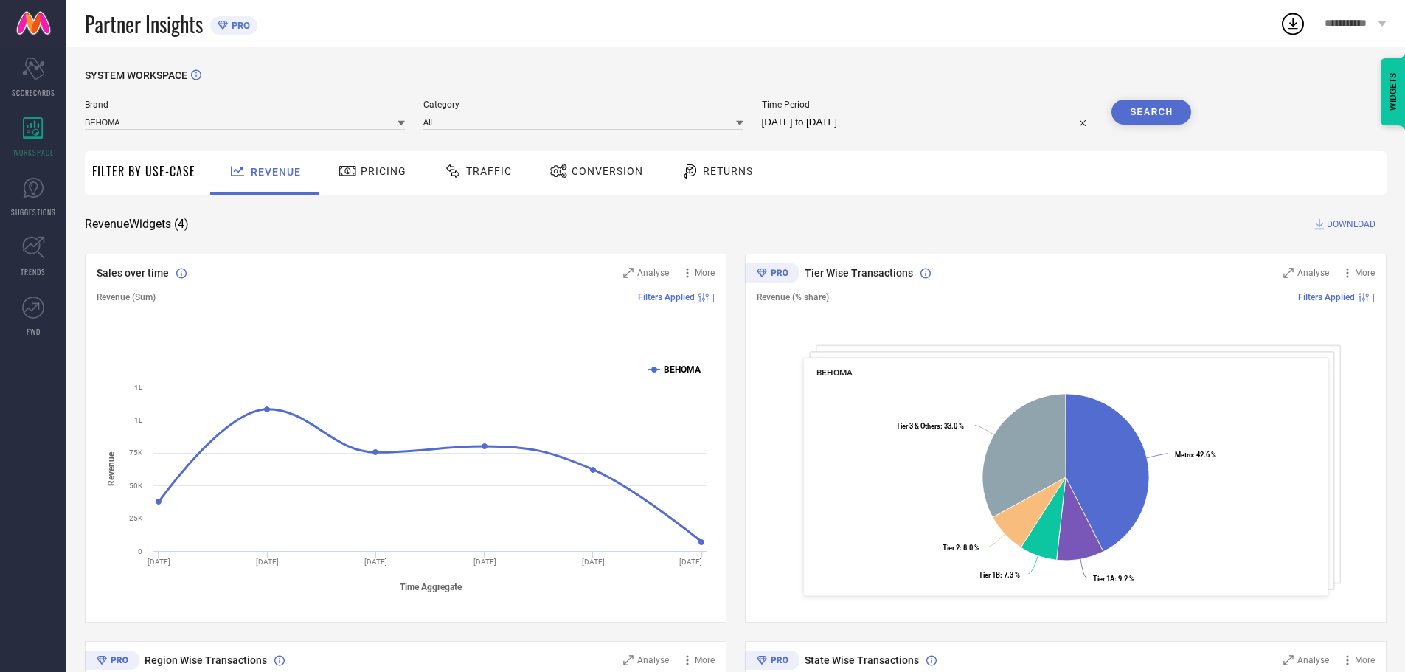
click at [671, 371] on text "BEHOMA" at bounding box center [683, 369] width 38 height 10
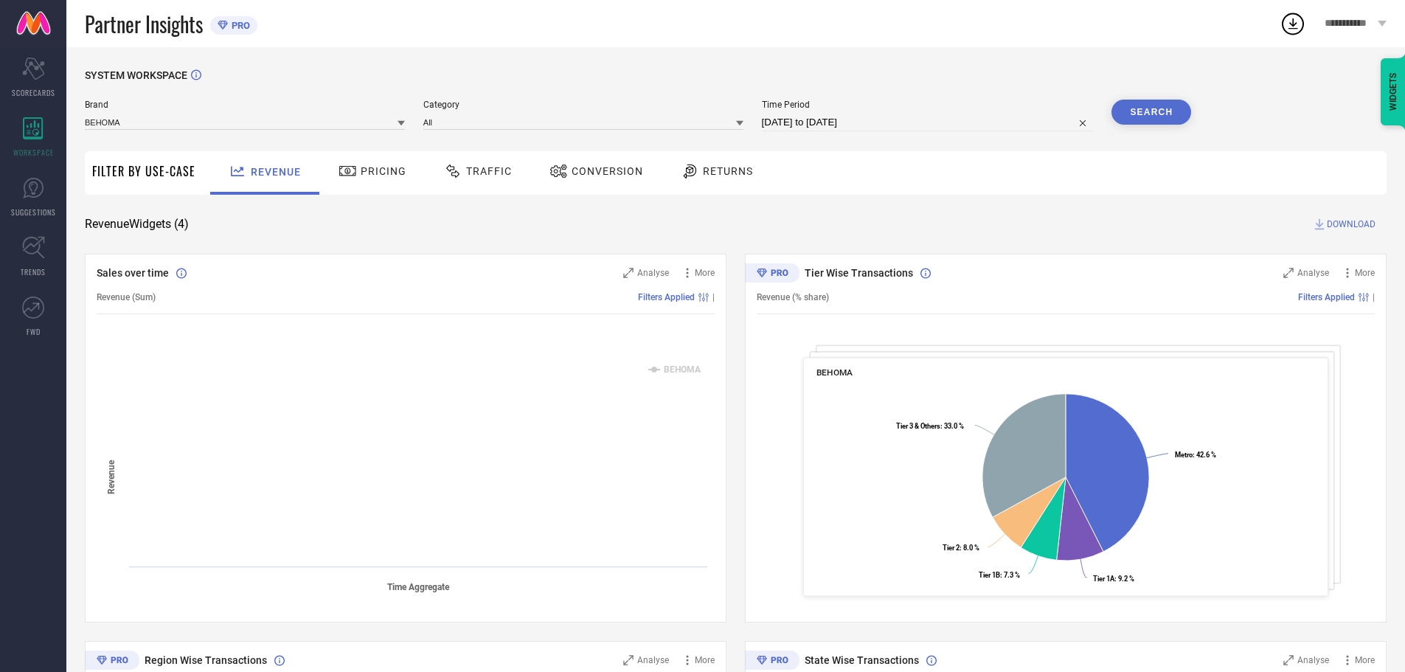
click at [671, 371] on text "BEHOMA" at bounding box center [683, 369] width 38 height 10
click at [689, 273] on icon at bounding box center [687, 273] width 15 height 15
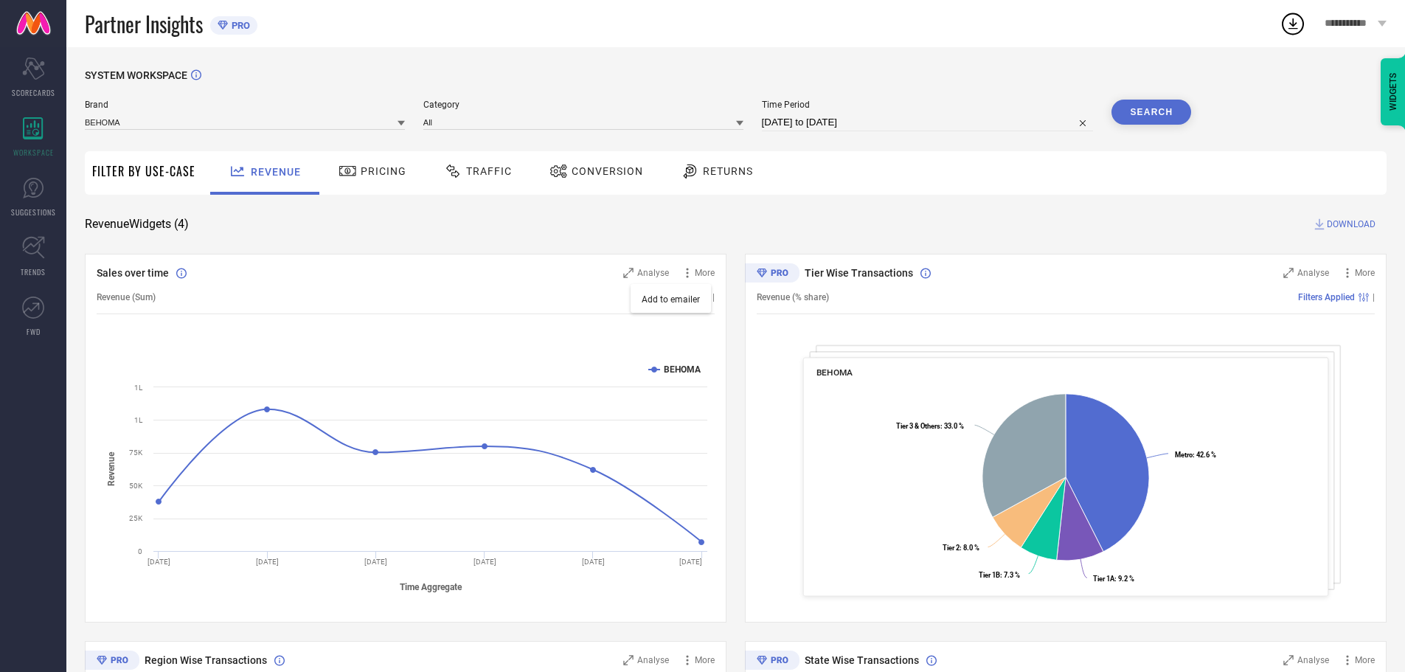
click at [734, 243] on div "SYSTEM WORKSPACE Brand BEHOMA Category All Time Period [DATE] to [DATE] Search …" at bounding box center [736, 539] width 1302 height 940
select select "7"
select select "2025"
select select "8"
select select "2025"
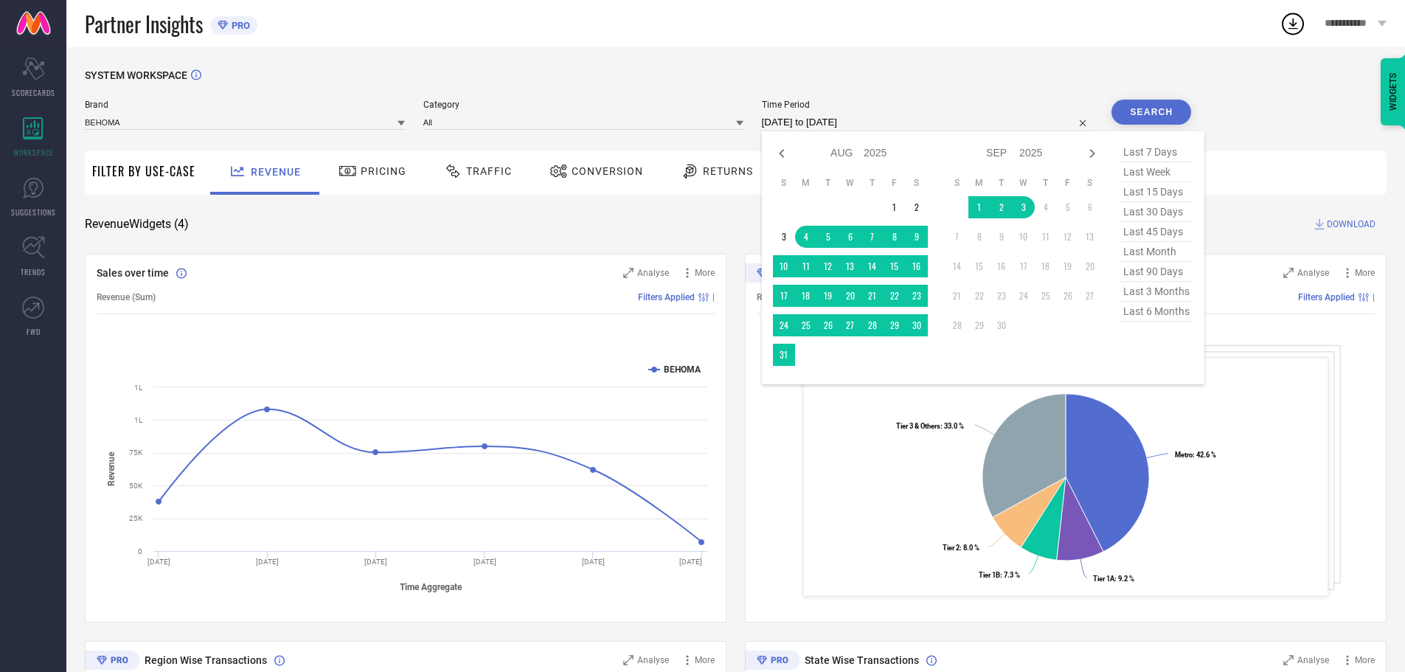
click at [934, 117] on input "[DATE] to [DATE]" at bounding box center [928, 123] width 332 height 18
click at [720, 197] on div "SYSTEM WORKSPACE Brand BEHOMA Category All Time Period [DATE] to [DATE] Jan Feb…" at bounding box center [736, 539] width 1302 height 940
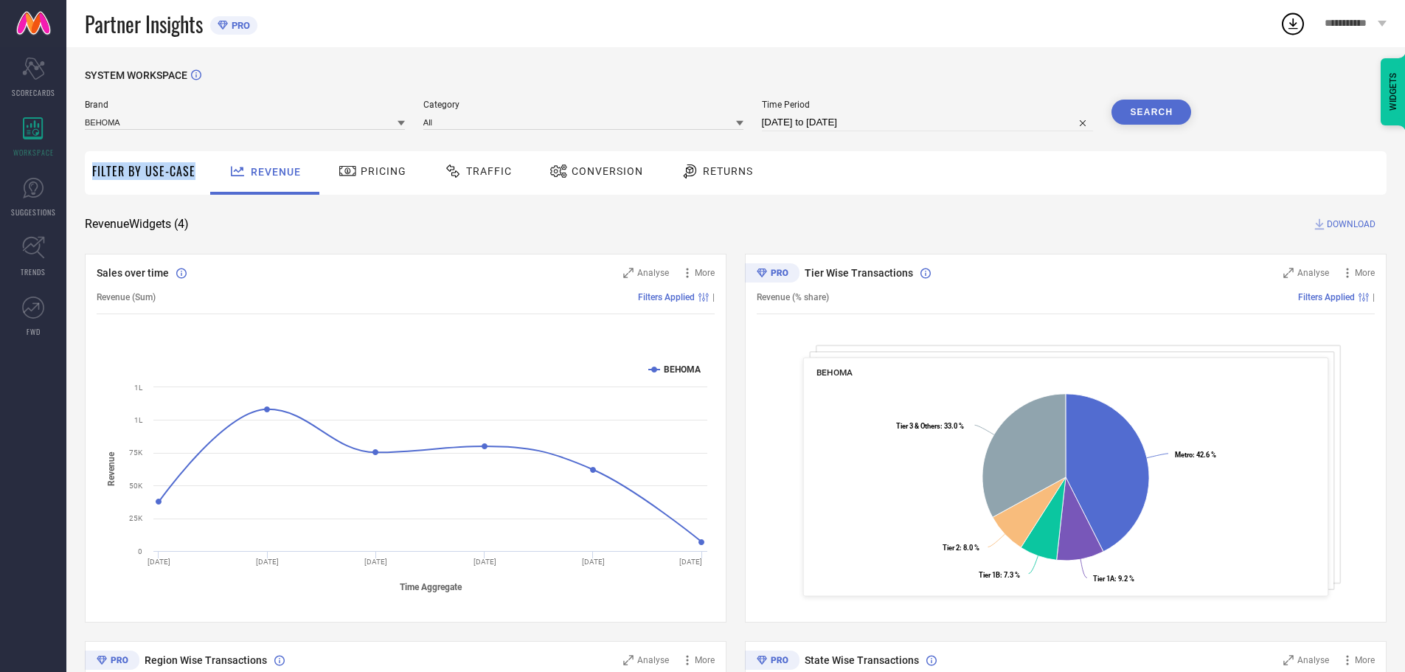
drag, startPoint x: 94, startPoint y: 171, endPoint x: 194, endPoint y: 176, distance: 100.4
click at [194, 176] on div "Filter By Use-Case Revenue Pricing Traffic Conversion Returns" at bounding box center [736, 173] width 1302 height 44
drag, startPoint x: 203, startPoint y: 225, endPoint x: 85, endPoint y: 228, distance: 118.1
click at [85, 228] on div "Revenue Widgets ( 4 ) DOWNLOAD" at bounding box center [736, 224] width 1302 height 15
click at [33, 204] on link "SUGGESTIONS" at bounding box center [33, 196] width 66 height 59
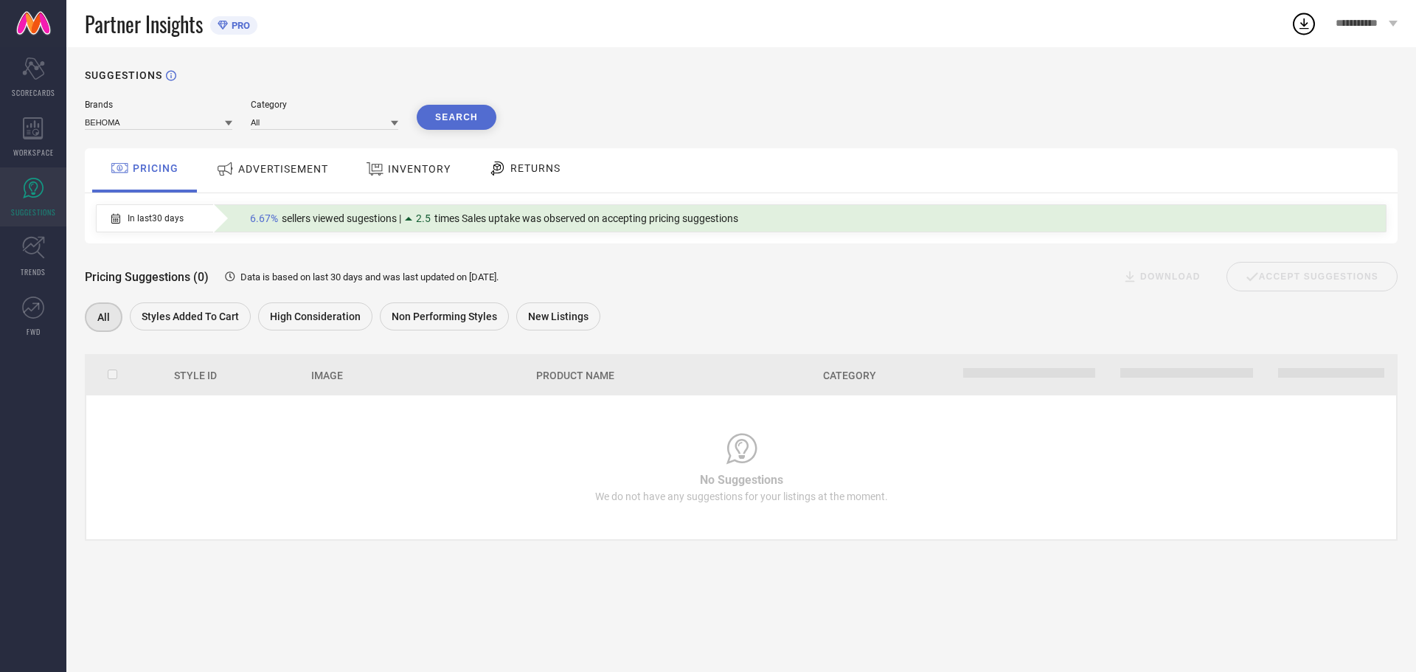
click at [274, 167] on span "ADVERTISEMENT" at bounding box center [283, 169] width 90 height 12
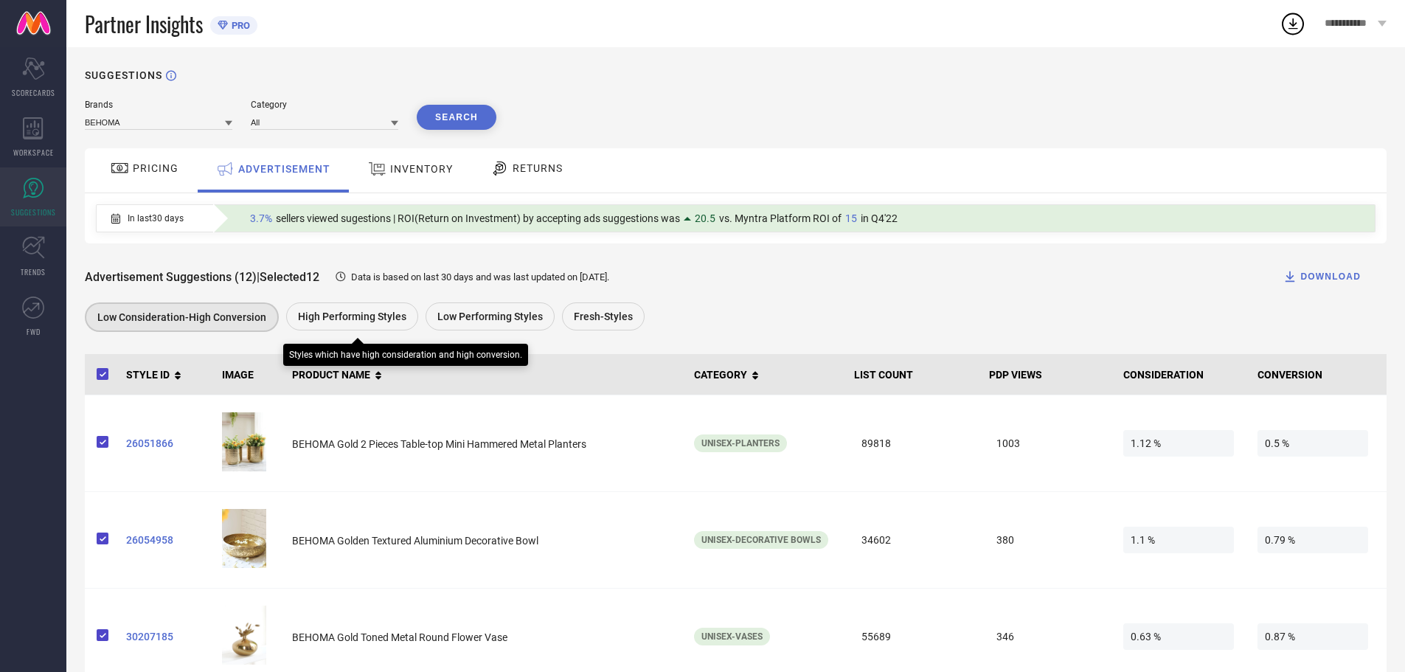
click at [336, 322] on span "High Performing Styles" at bounding box center [352, 317] width 108 height 12
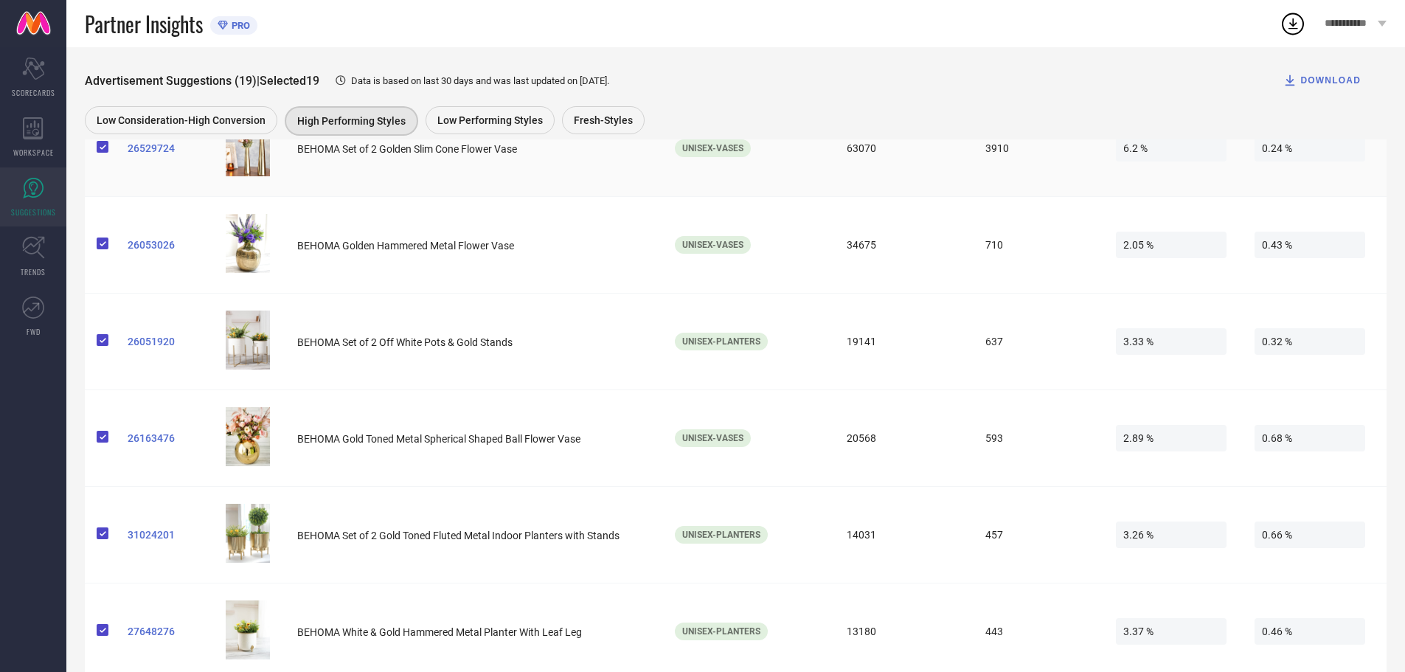
scroll to position [221, 0]
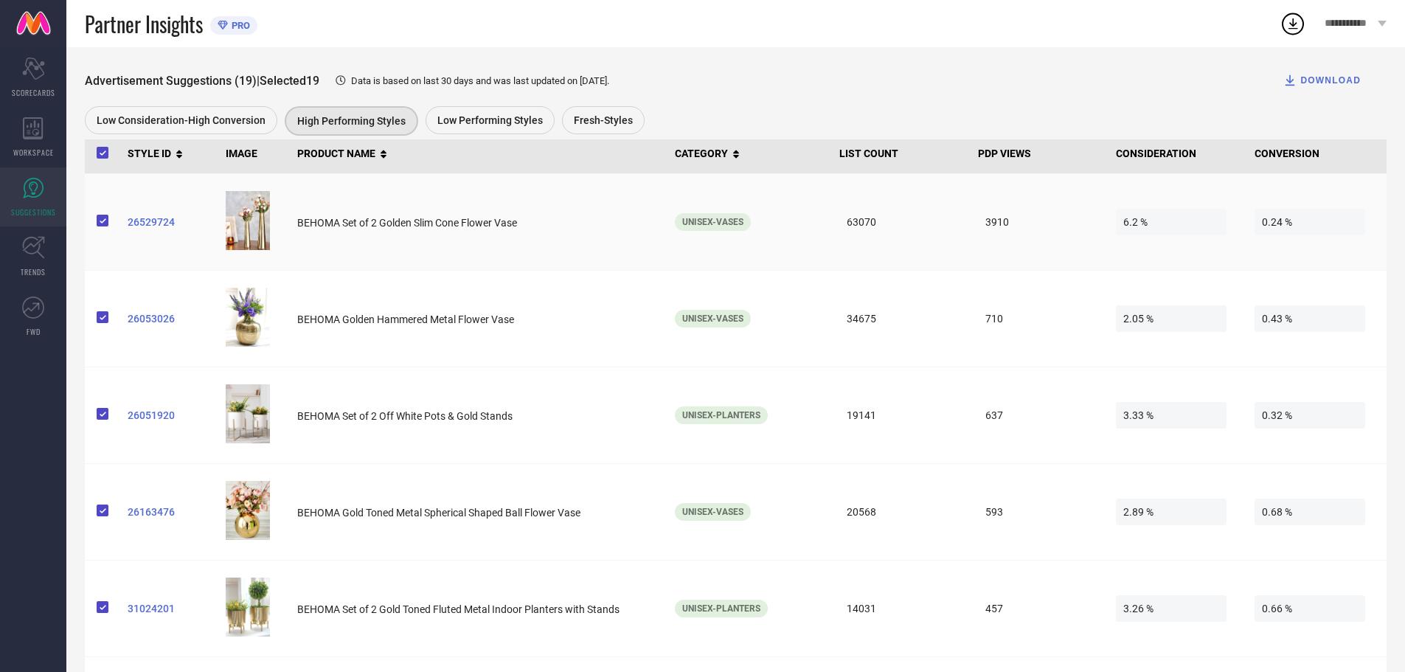
click at [136, 226] on span "26529724" at bounding box center [171, 222] width 86 height 12
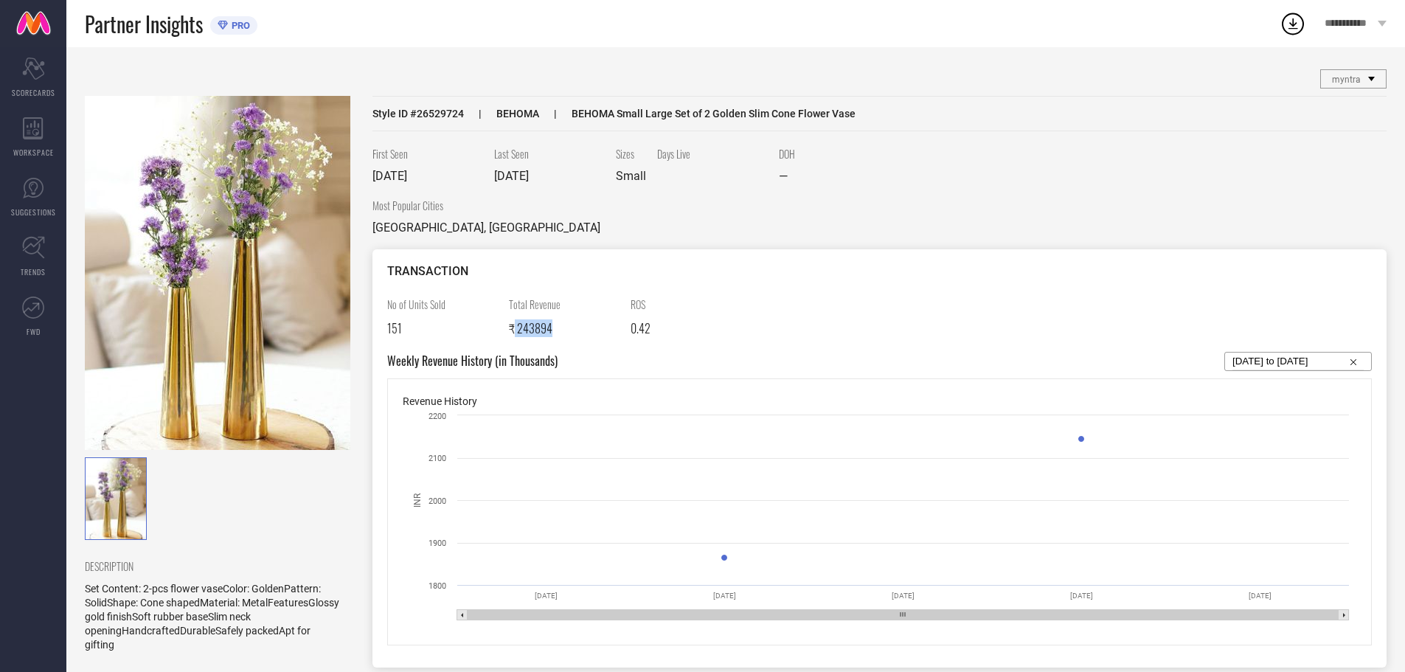
drag, startPoint x: 513, startPoint y: 330, endPoint x: 566, endPoint y: 333, distance: 54.0
click at [566, 333] on div "₹ 243894" at bounding box center [564, 328] width 111 height 18
drag, startPoint x: 372, startPoint y: 178, endPoint x: 732, endPoint y: 191, distance: 360.2
click at [732, 191] on div "First Seen 20 Dec 2023 Last Seen 04 Sep 2025 Sizes Small Days Live DOH —" at bounding box center [879, 172] width 1014 height 52
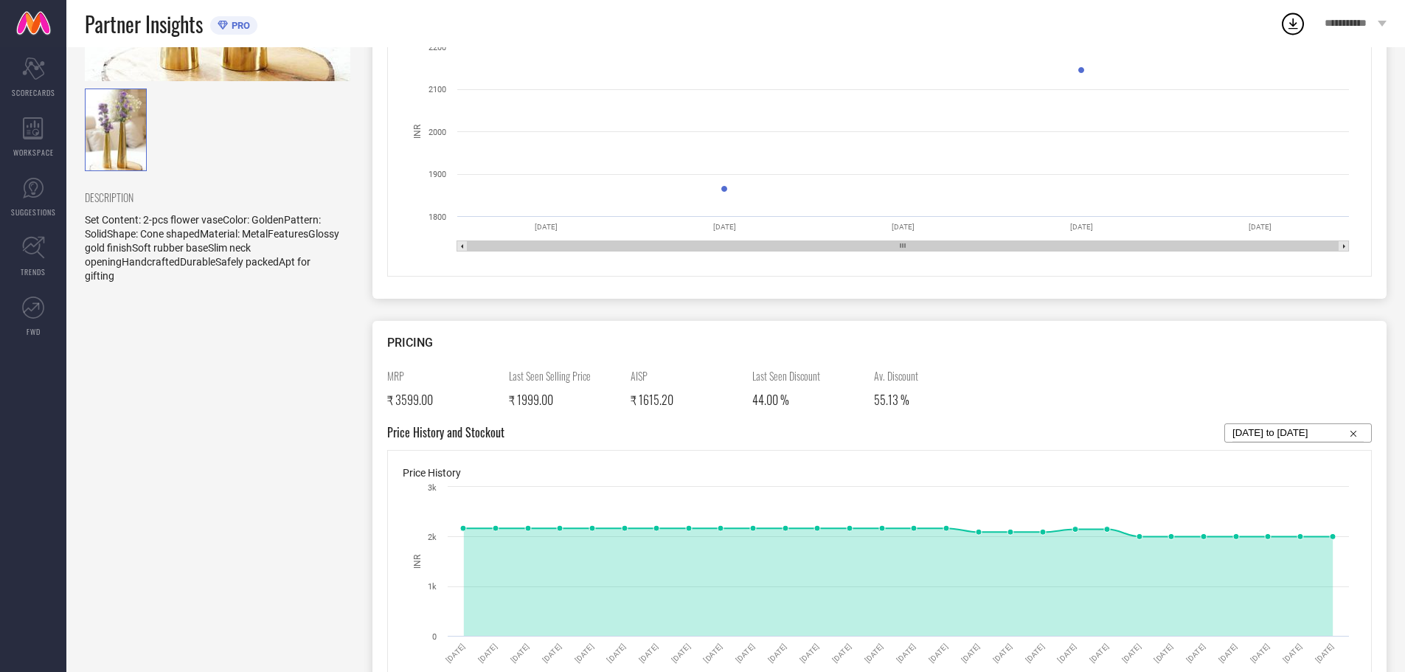
scroll to position [295, 0]
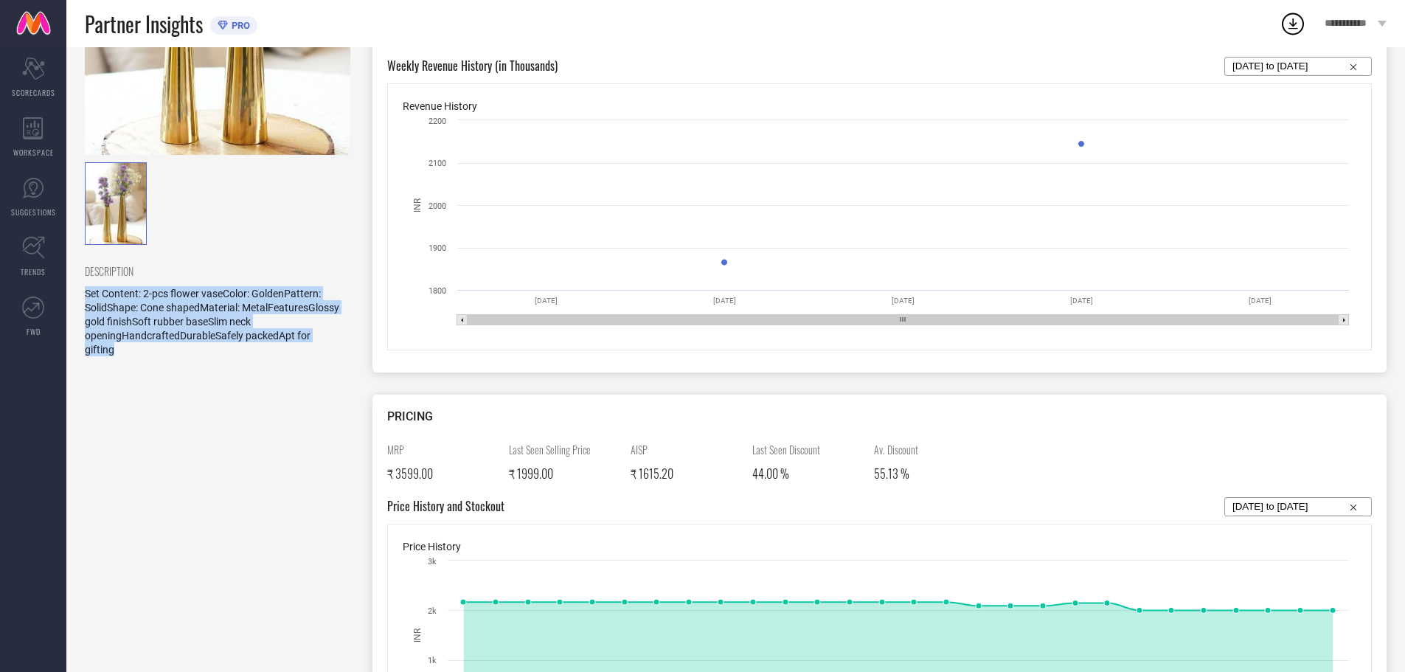
drag, startPoint x: 122, startPoint y: 348, endPoint x: 72, endPoint y: 292, distance: 74.7
click at [72, 292] on div "myntra myntra amazon DESCRIPTION Set Content: 2-pcs flower vaseColor: GoldenPat…" at bounding box center [735, 599] width 1339 height 1694
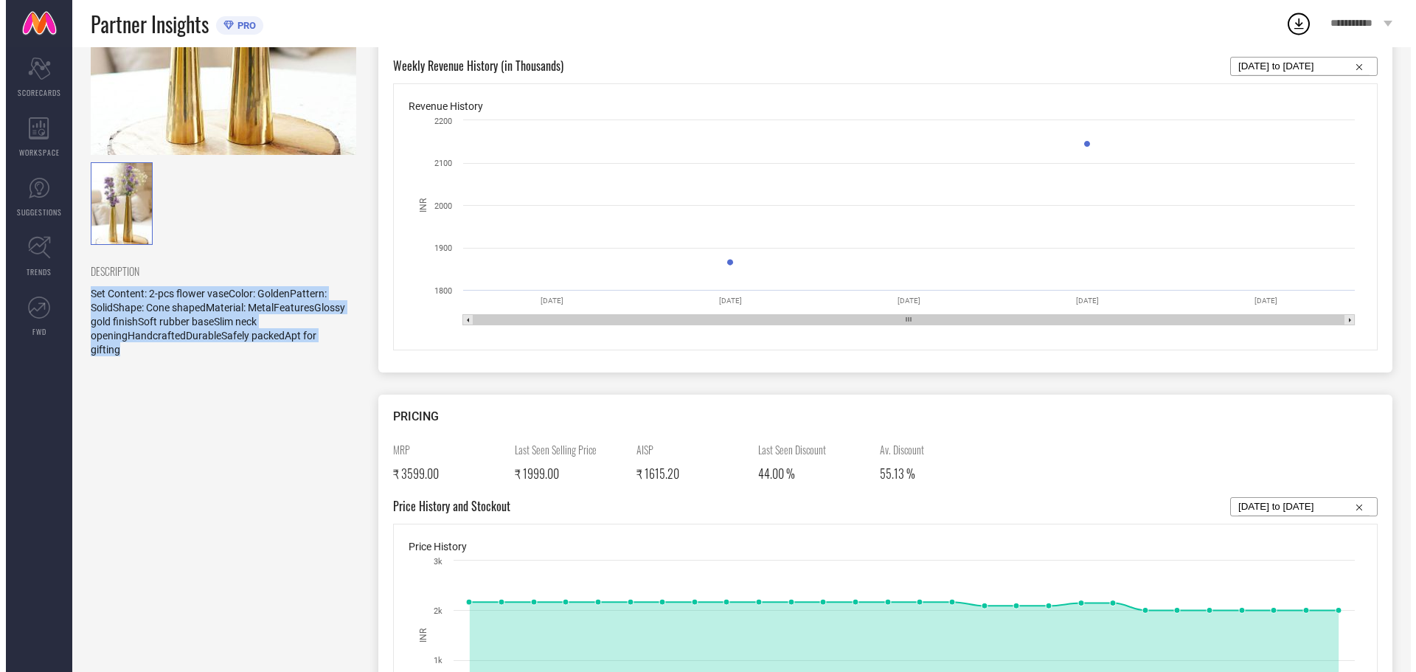
scroll to position [0, 0]
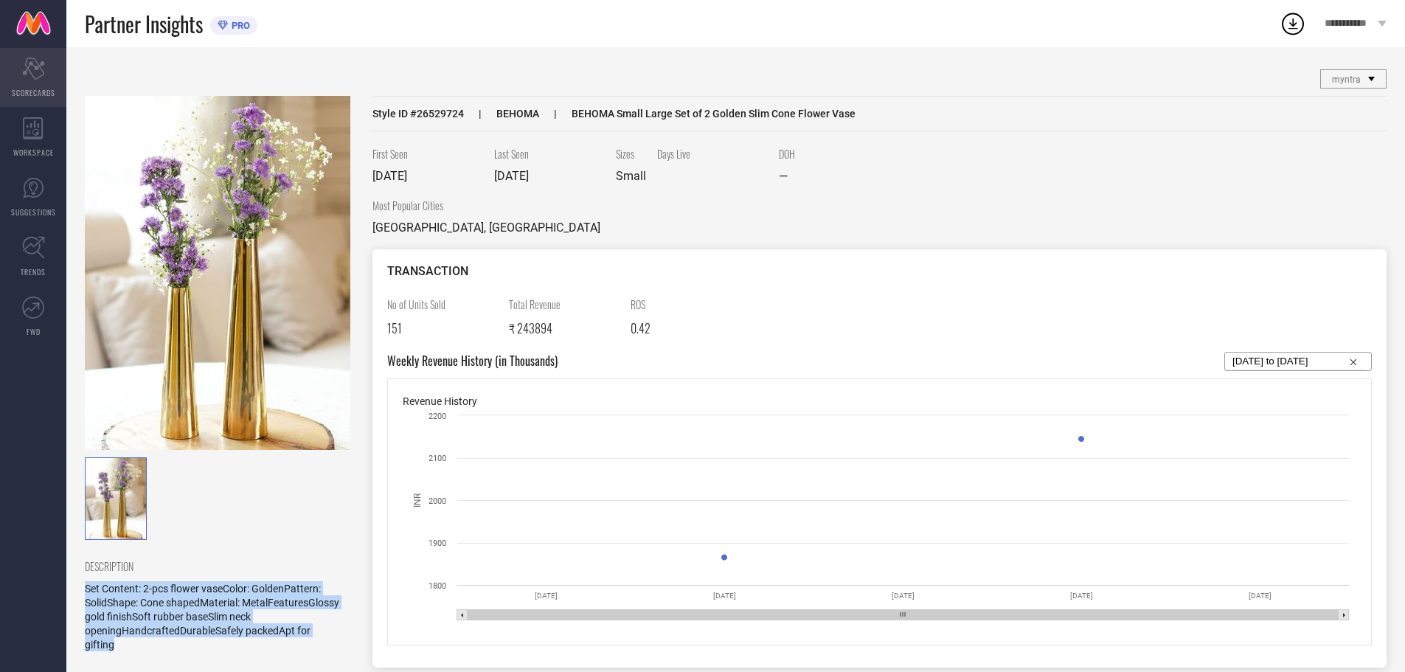
click at [18, 83] on div "Scorecard SCORECARDS" at bounding box center [33, 77] width 66 height 59
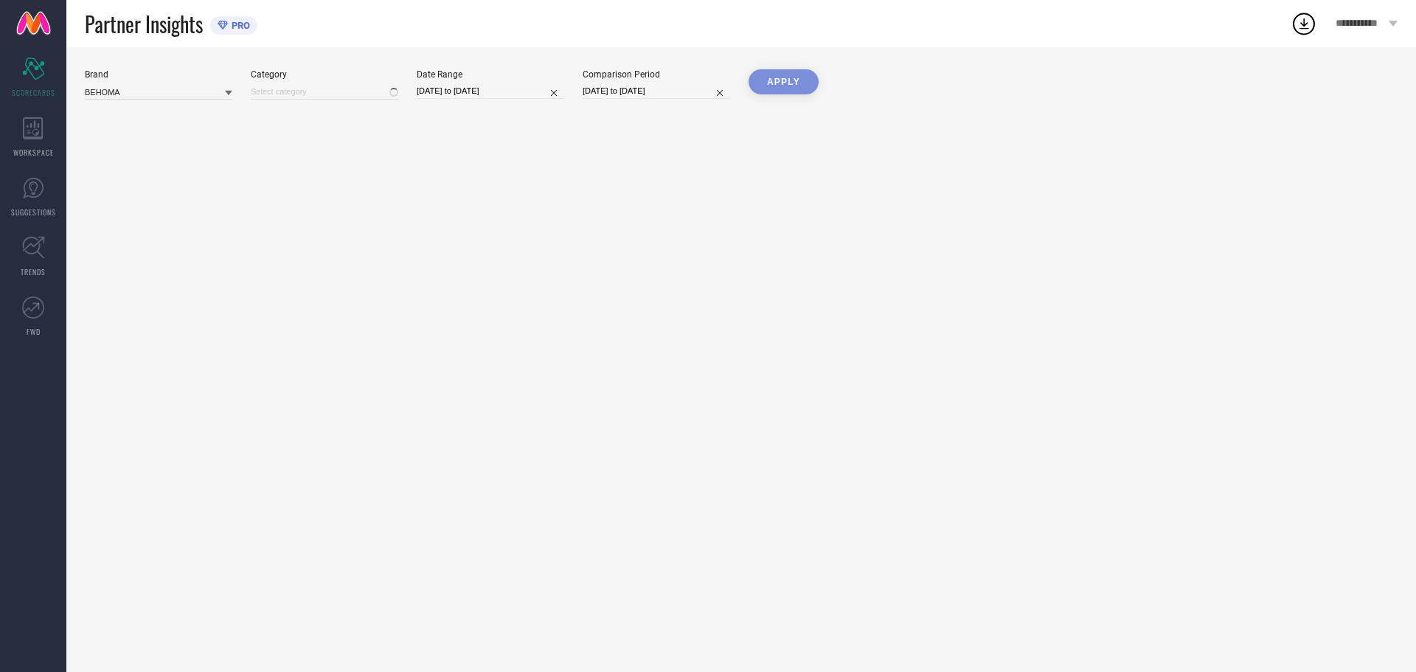
type input "All"
